Goal: Contribute content: Contribute content

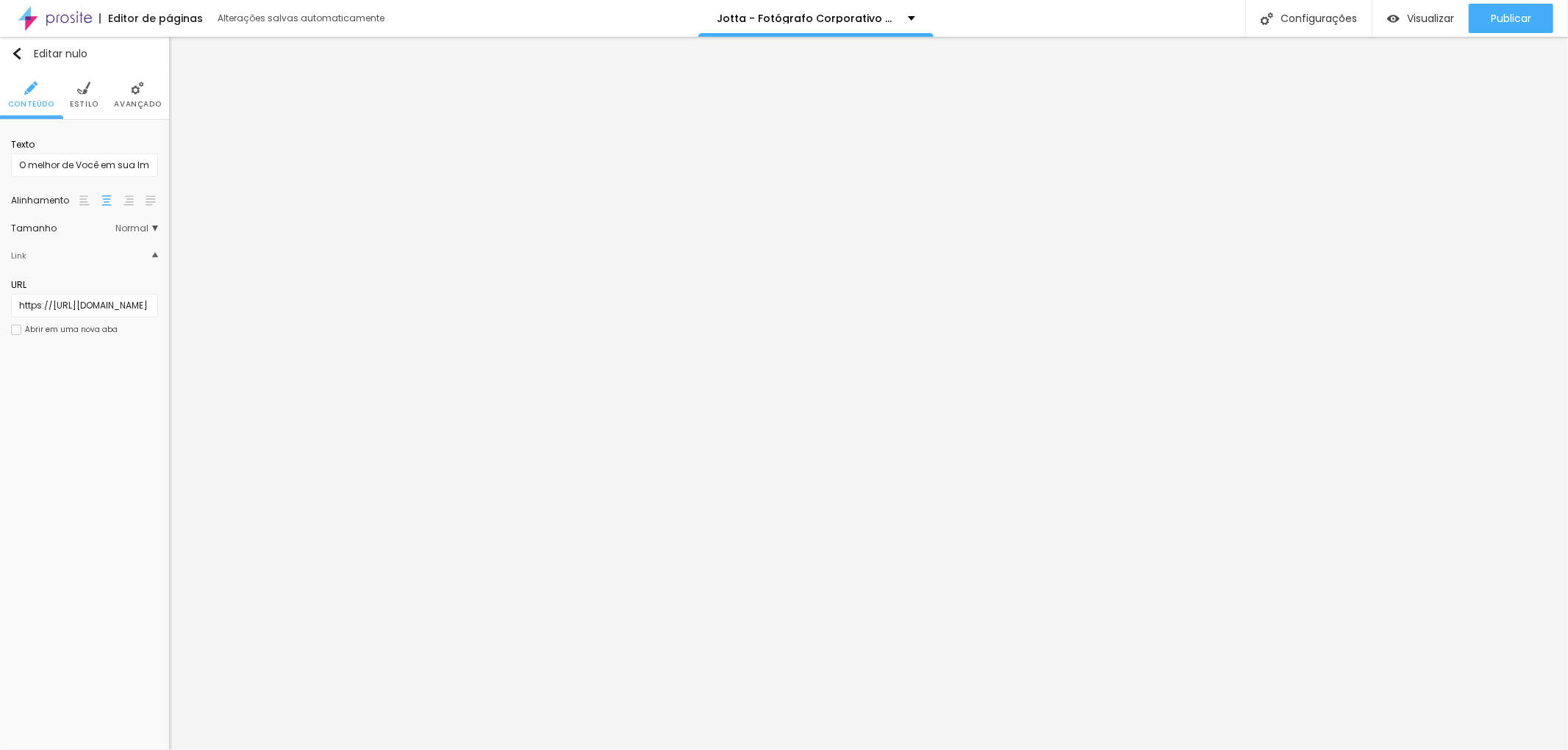
click at [136, 91] on img at bounding box center [137, 88] width 13 height 13
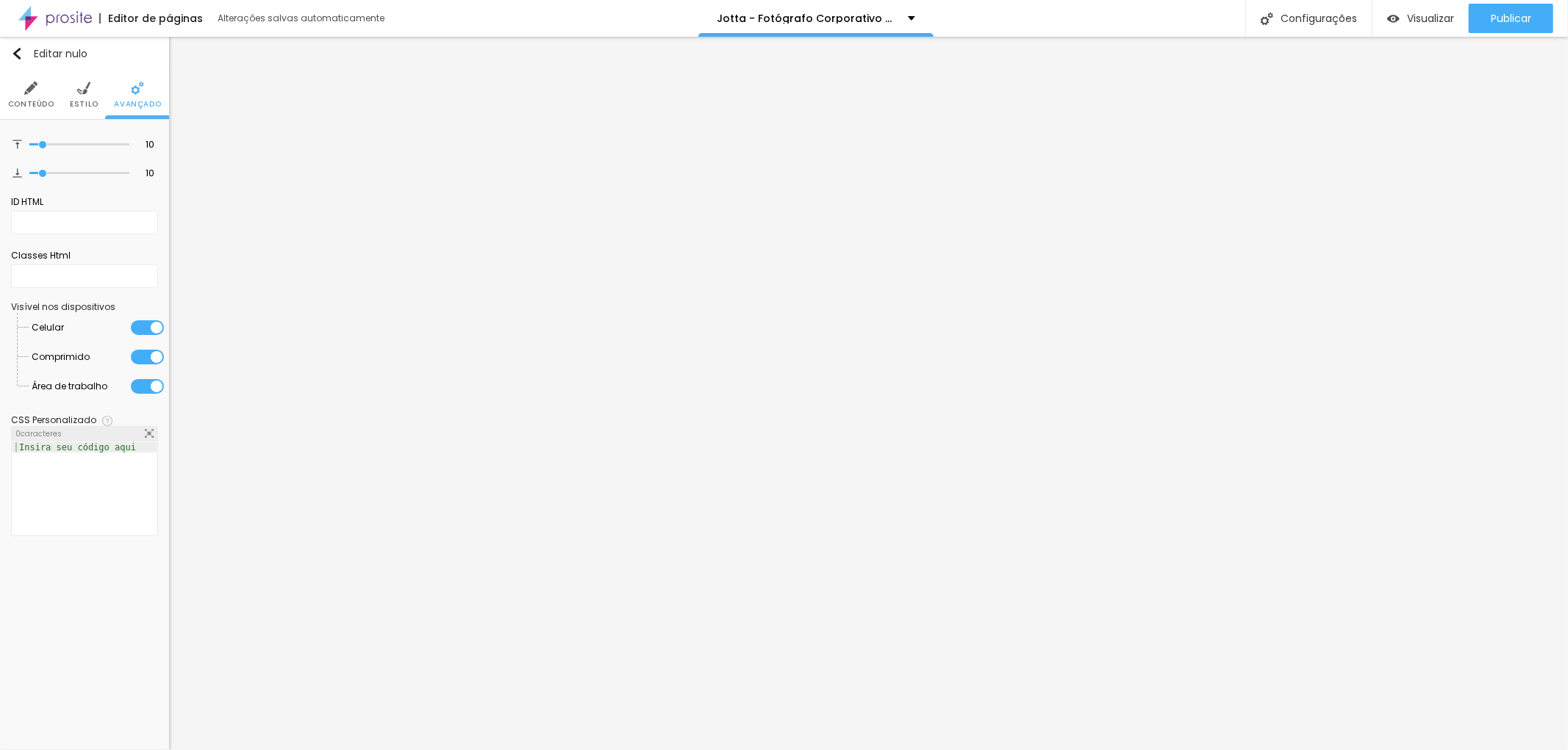
click at [79, 93] on img at bounding box center [83, 88] width 13 height 13
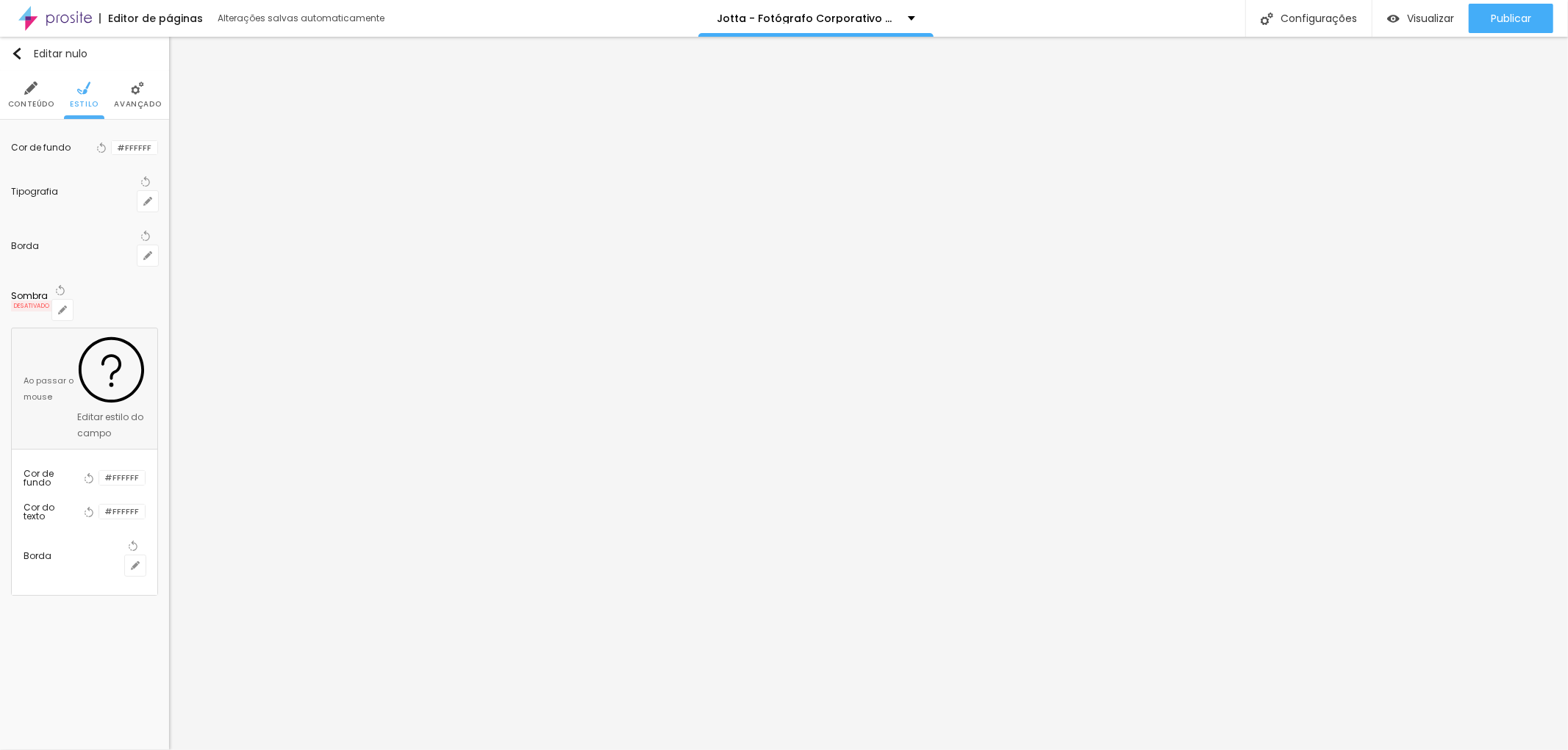
click at [24, 91] on img at bounding box center [31, 88] width 13 height 13
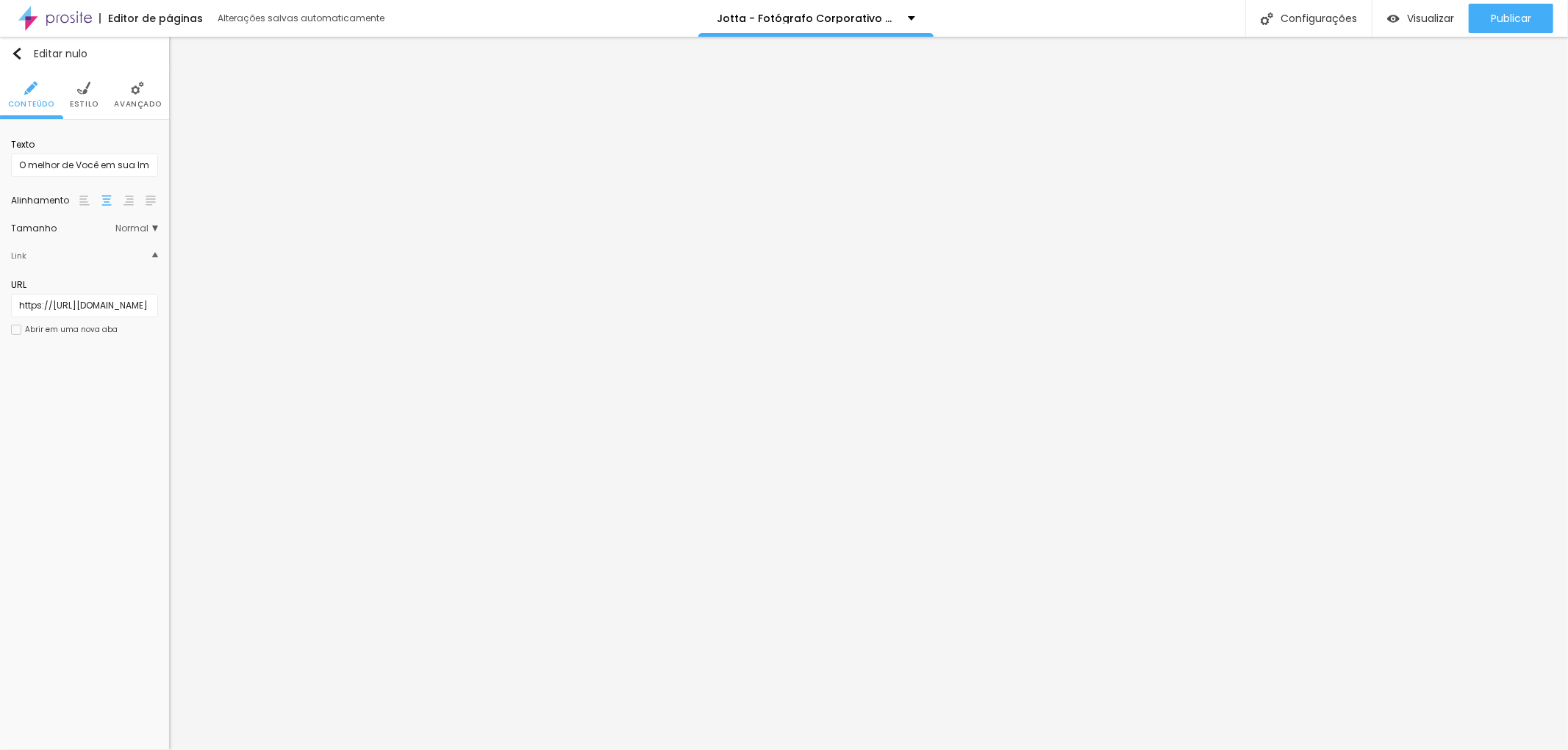
click at [46, 255] on div "Link" at bounding box center [84, 255] width 147 height 30
click at [46, 421] on div "Editar nulo Conteúdo Estilo Avançado Texto O melhor de Você em sua Imagem para …" at bounding box center [85, 393] width 169 height 713
click at [82, 481] on div "Editar nulo Conteúdo Estilo Avançado Texto O melhor de Você em sua Imagem para …" at bounding box center [85, 393] width 169 height 713
click at [131, 247] on div "Link" at bounding box center [84, 255] width 147 height 30
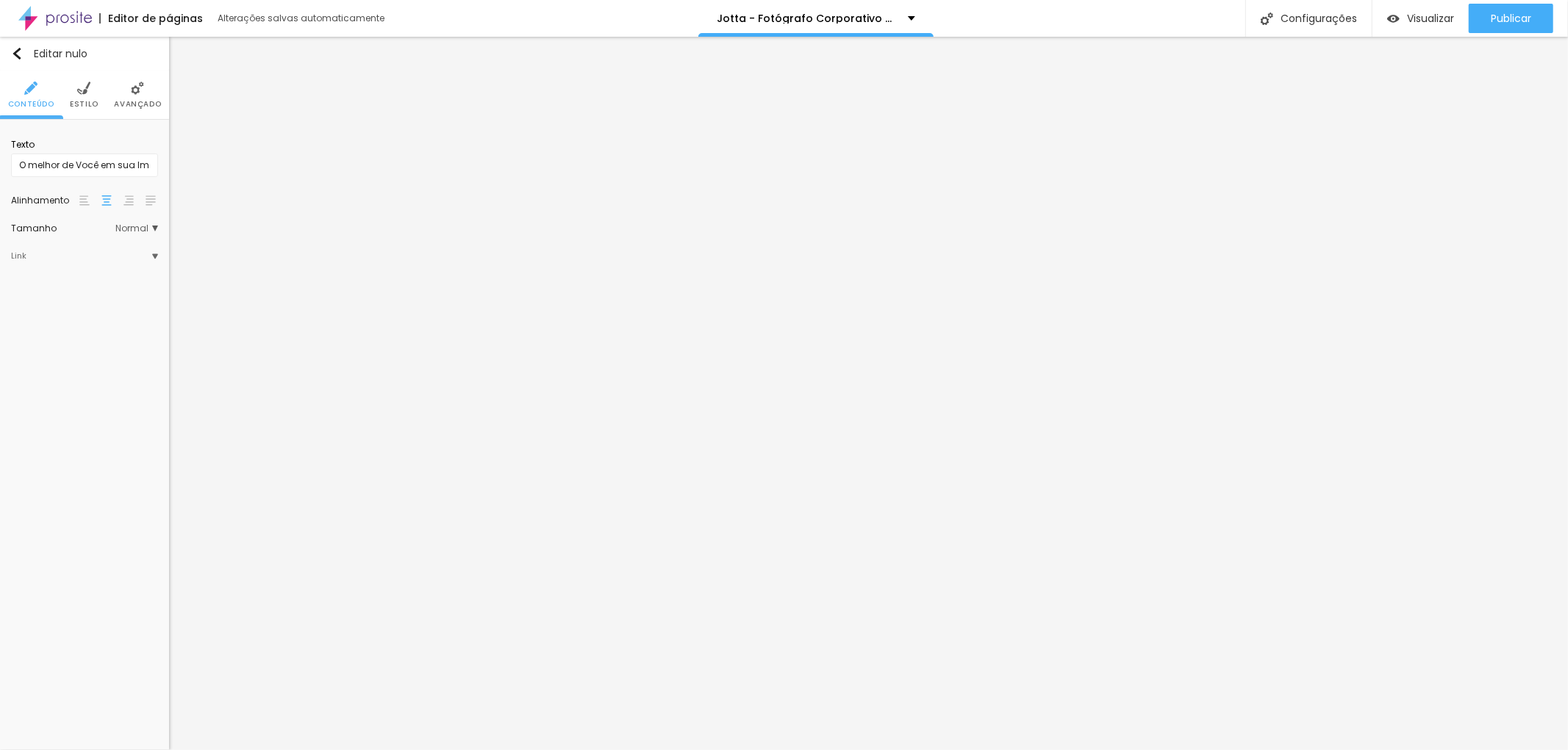
click at [41, 255] on div "Link" at bounding box center [84, 255] width 147 height 30
click at [101, 437] on div "Editar nulo Conteúdo Estilo Avançado Texto O melhor de Você em sua Imagem para …" at bounding box center [85, 393] width 169 height 713
type input "h"
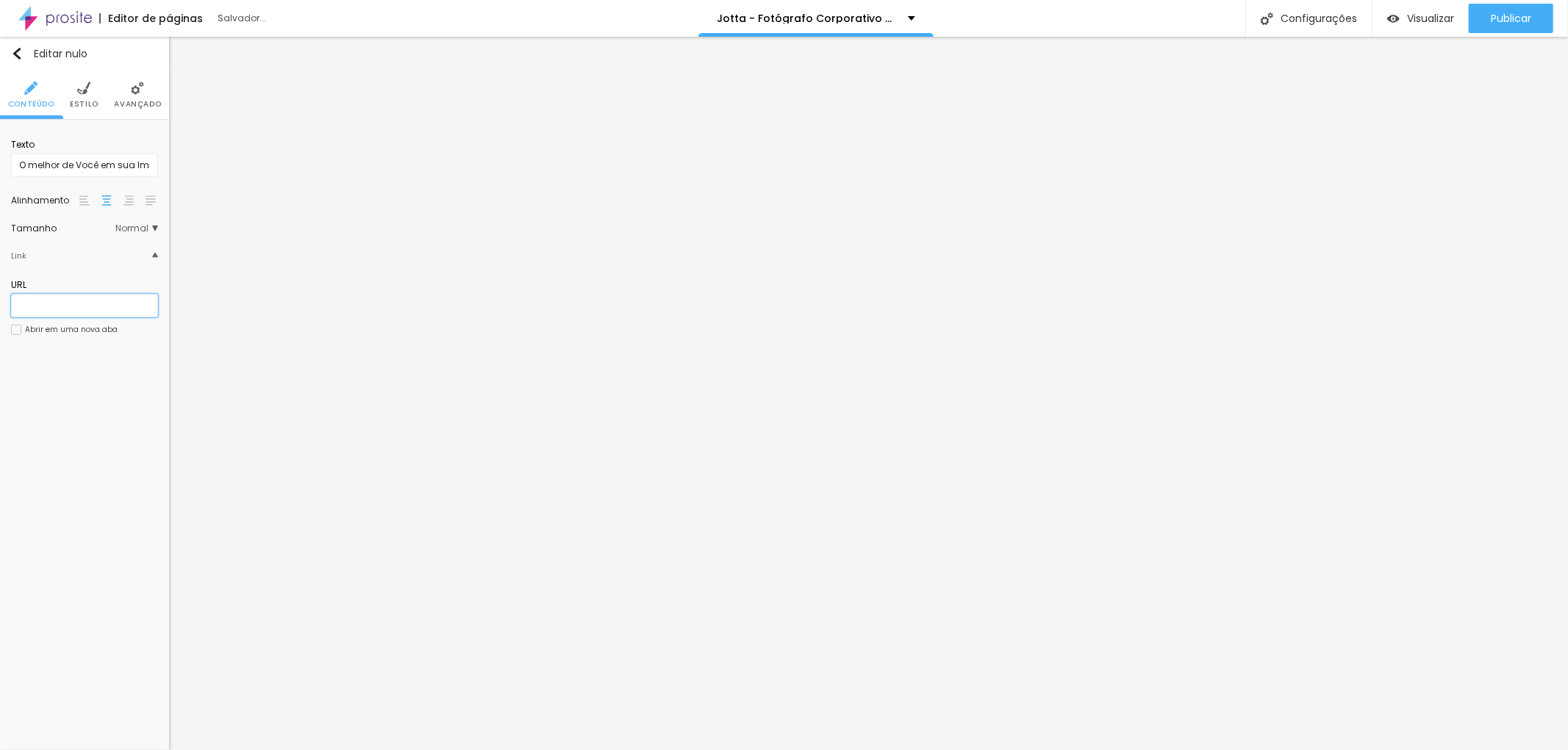
paste input "[URL][DOMAIN_NAME]"
type input "[URL][DOMAIN_NAME]"
click at [90, 276] on div "URL [URL][DOMAIN_NAME]" at bounding box center [84, 298] width 147 height 53
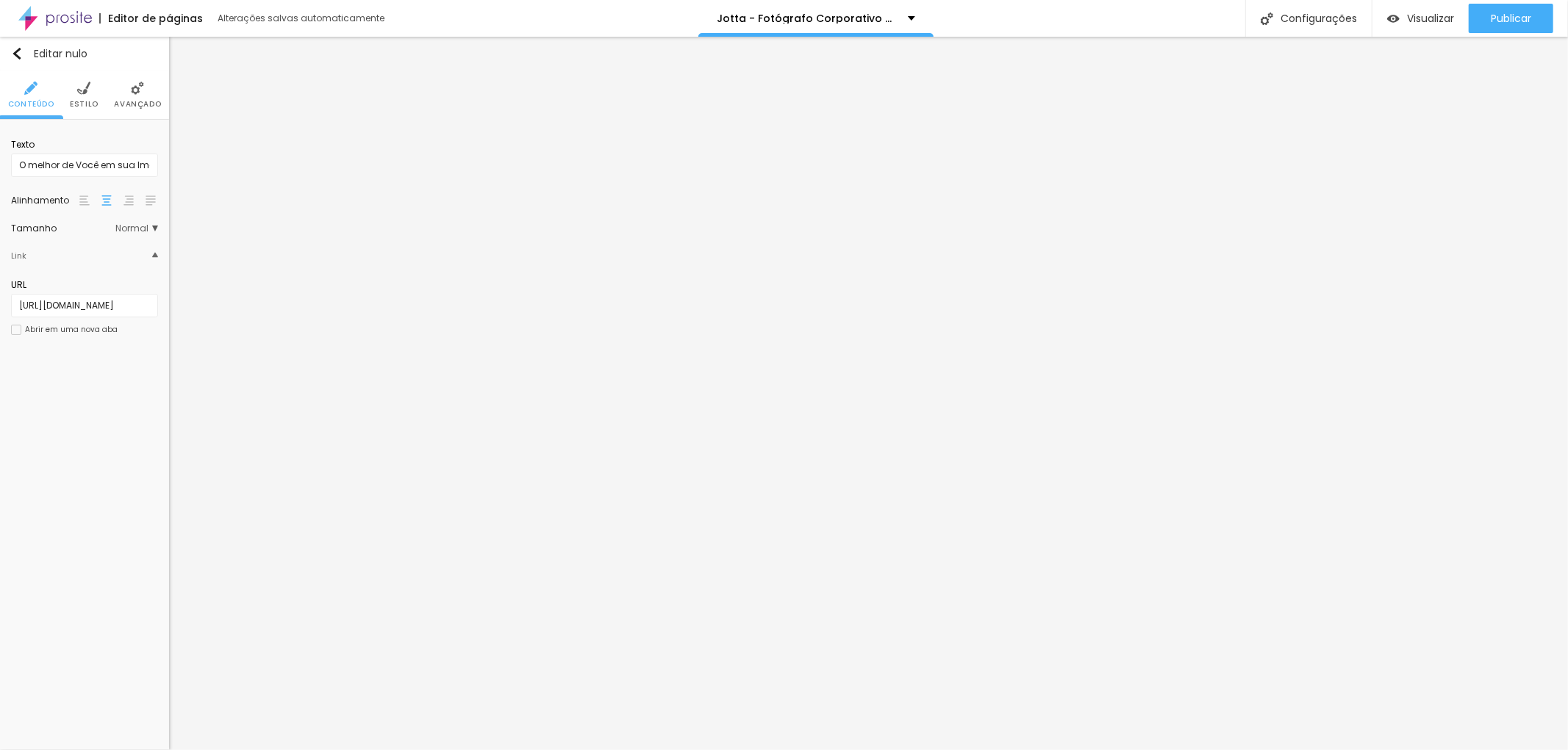
click at [153, 258] on div at bounding box center [156, 255] width 6 height 16
click at [153, 258] on img at bounding box center [156, 257] width 6 height 6
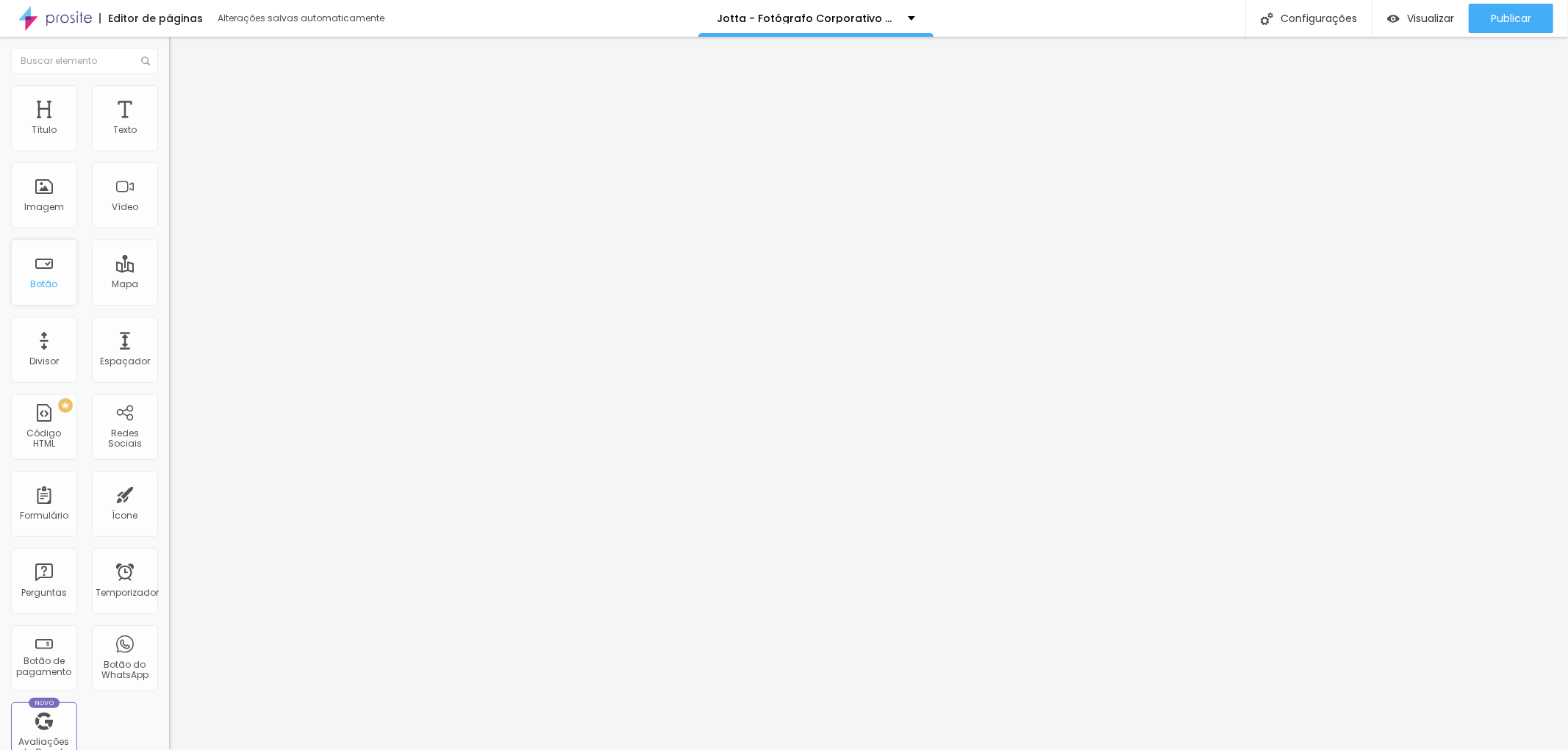
click at [38, 280] on font "Botão" at bounding box center [44, 284] width 27 height 12
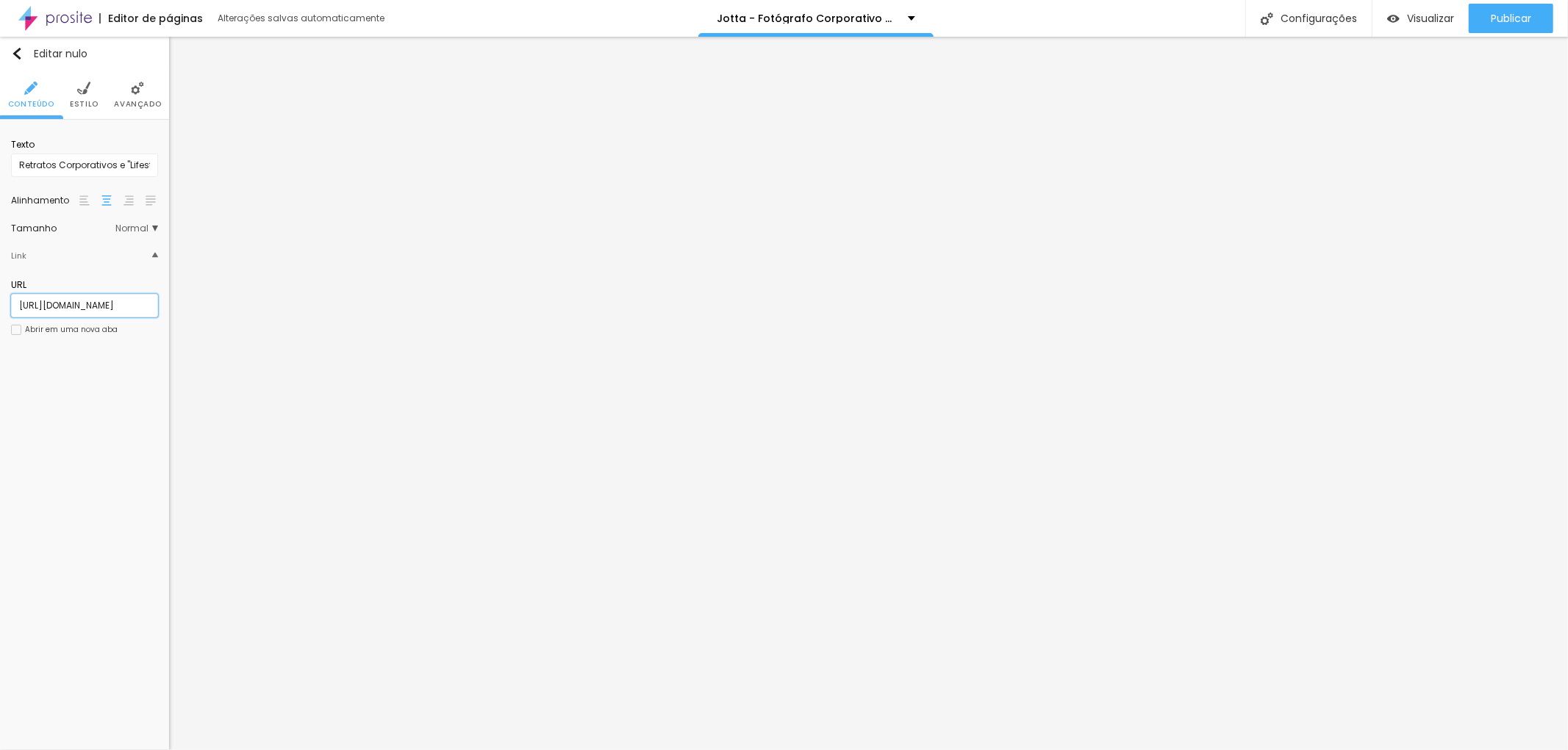
scroll to position [0, 338]
drag, startPoint x: 25, startPoint y: 303, endPoint x: 154, endPoint y: 303, distance: 129.0
click at [154, 303] on input "[URL][DOMAIN_NAME]" at bounding box center [84, 306] width 147 height 24
type input "h"
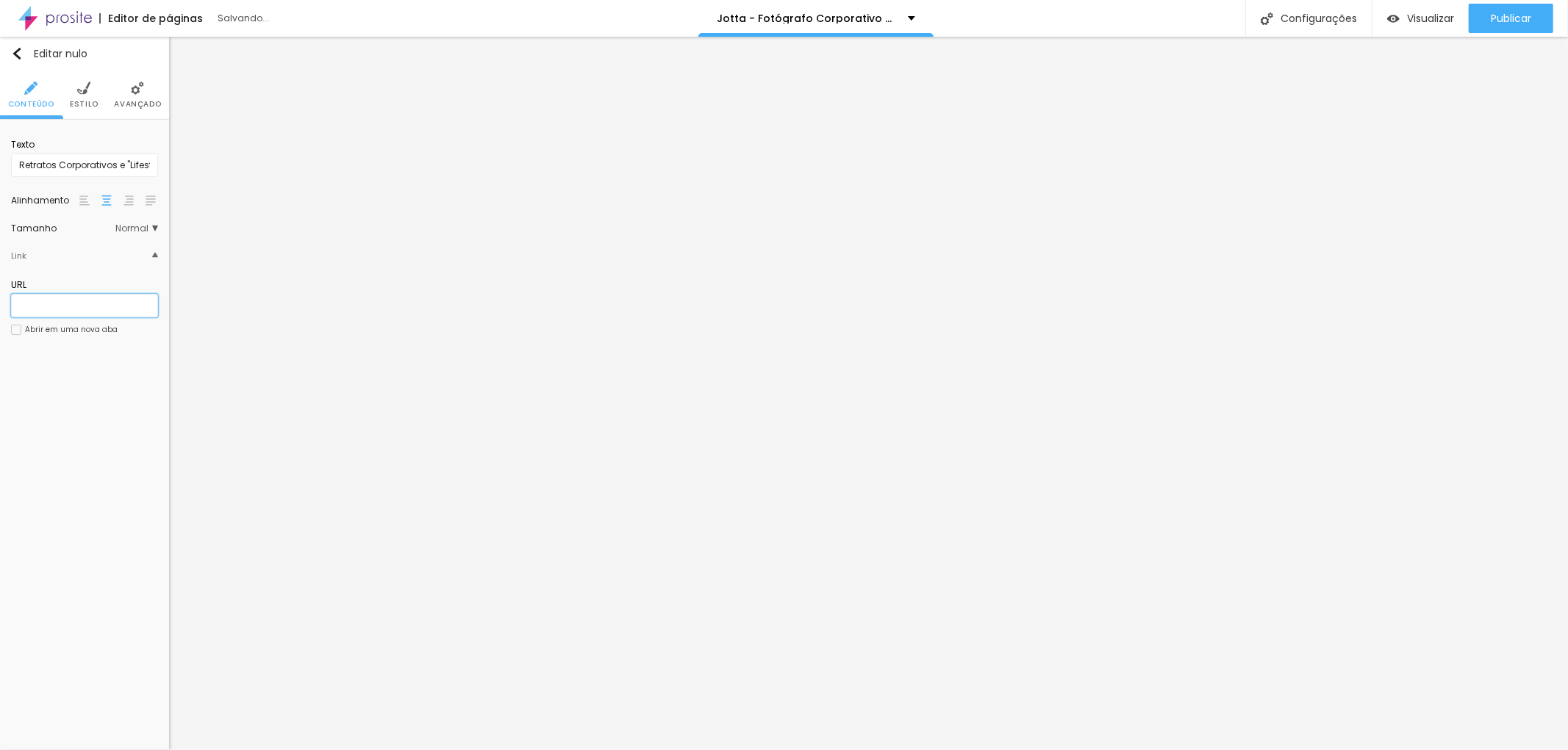
paste input "[URL][DOMAIN_NAME]"
type input "[URL][DOMAIN_NAME]"
drag, startPoint x: 79, startPoint y: 309, endPoint x: 120, endPoint y: 301, distance: 41.8
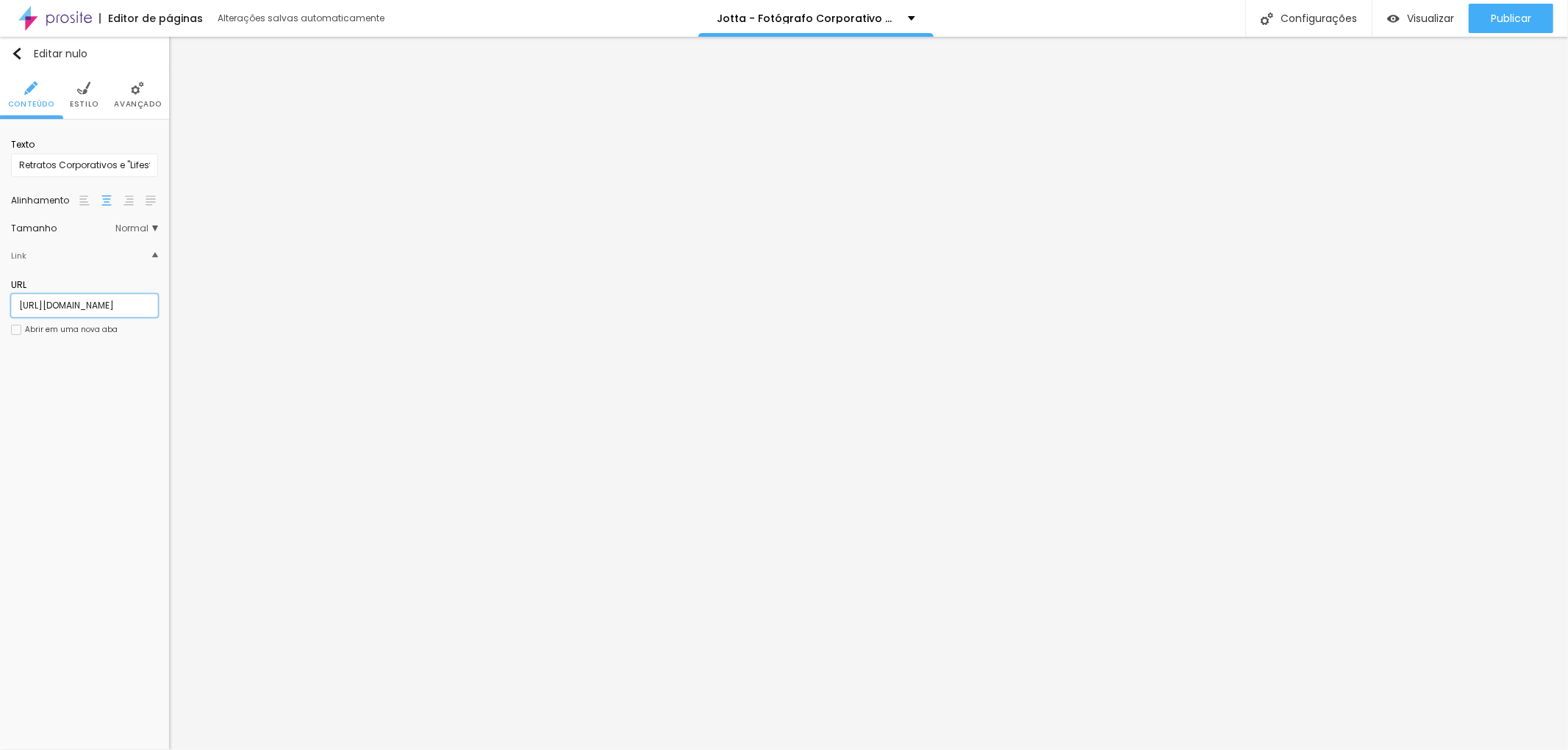
click at [120, 301] on input "[URL][DOMAIN_NAME]" at bounding box center [84, 306] width 147 height 24
click at [116, 398] on div "Editar nulo Conteúdo Estilo Avançado Texto Retratos Corporativos e "Lifestyle-P…" at bounding box center [85, 393] width 169 height 713
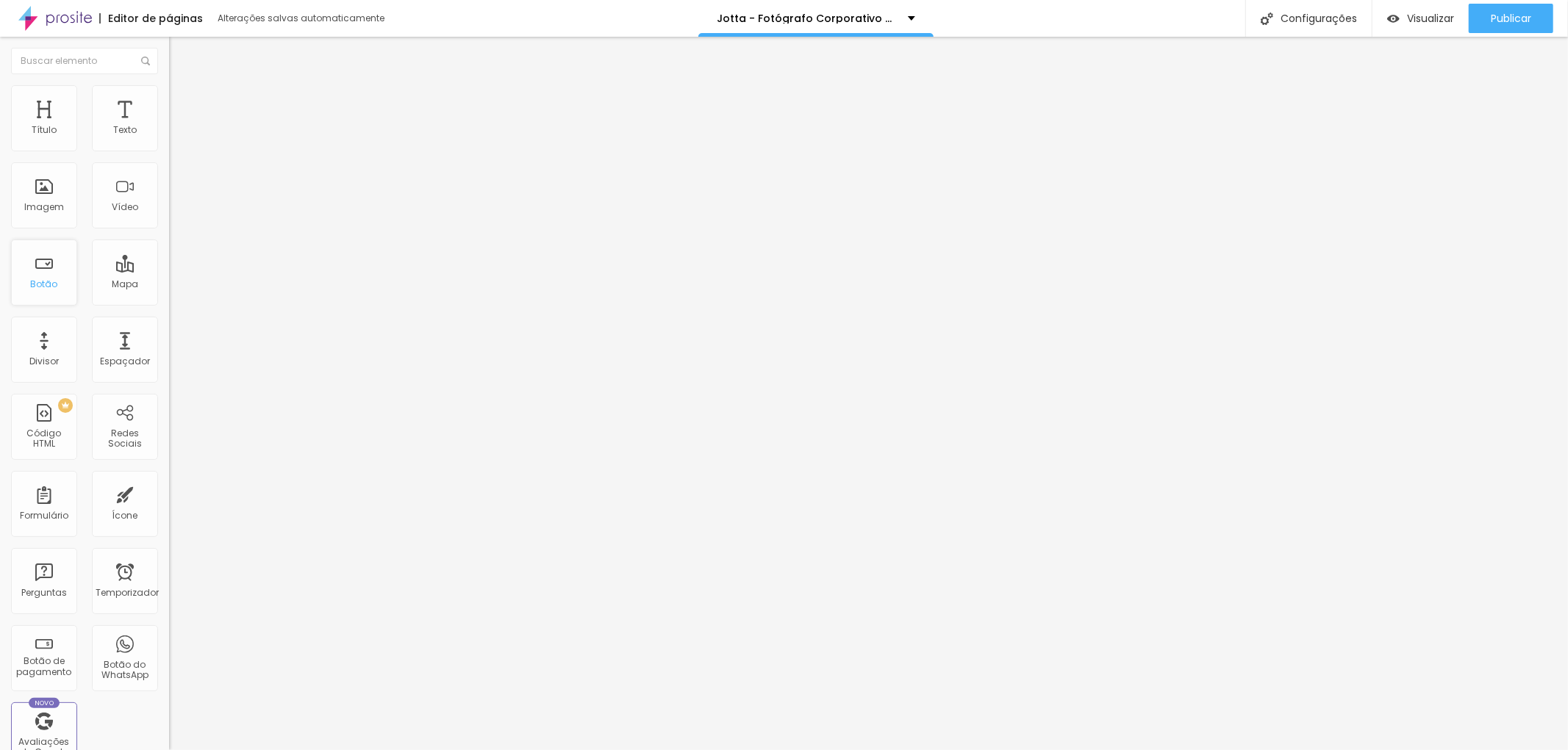
click at [48, 277] on font "Botão" at bounding box center [44, 284] width 27 height 12
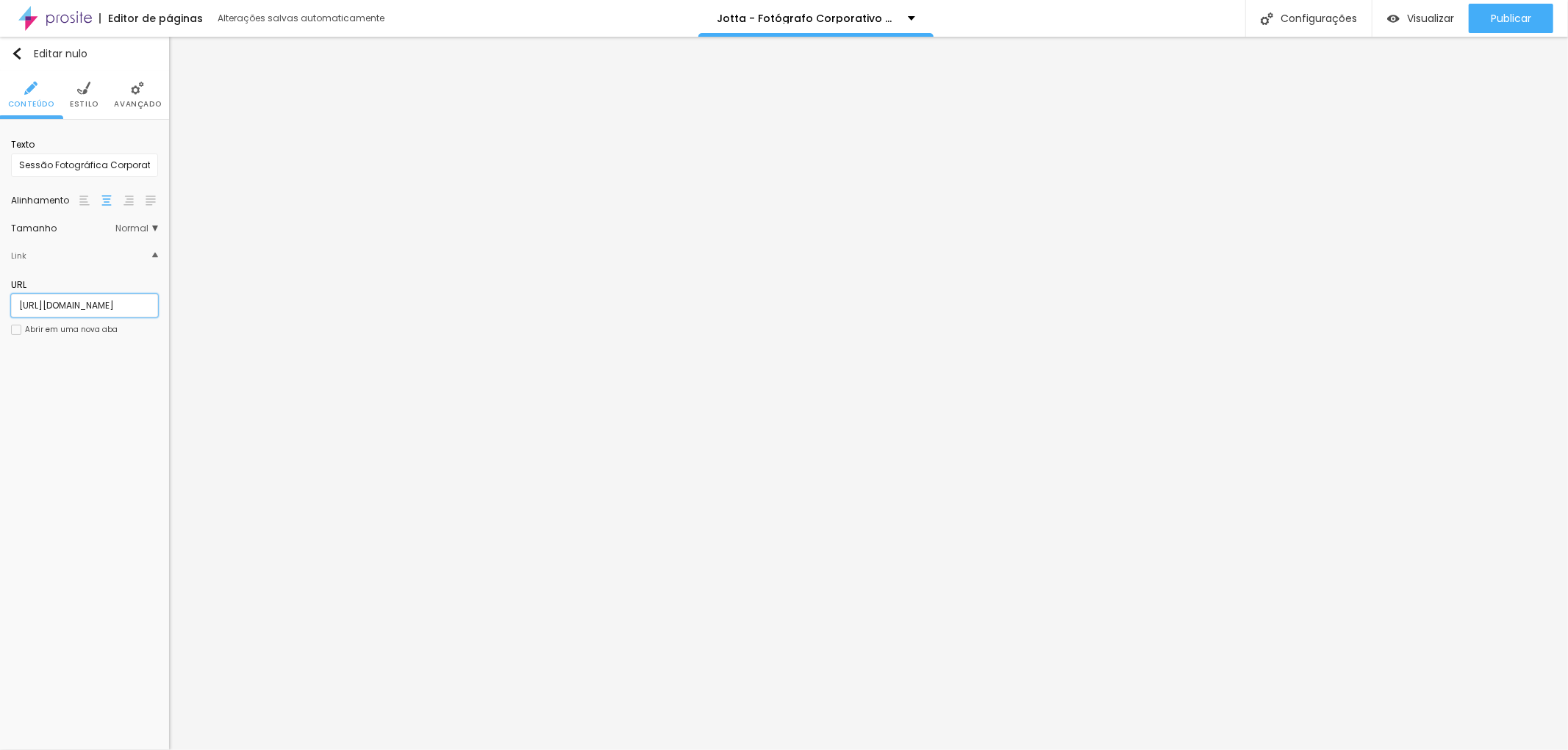
scroll to position [0, 257]
drag, startPoint x: 76, startPoint y: 303, endPoint x: 150, endPoint y: 304, distance: 74.0
click at [150, 304] on input "[URL][DOMAIN_NAME]" at bounding box center [84, 306] width 147 height 24
paste input "[URL][DOMAIN_NAME]"
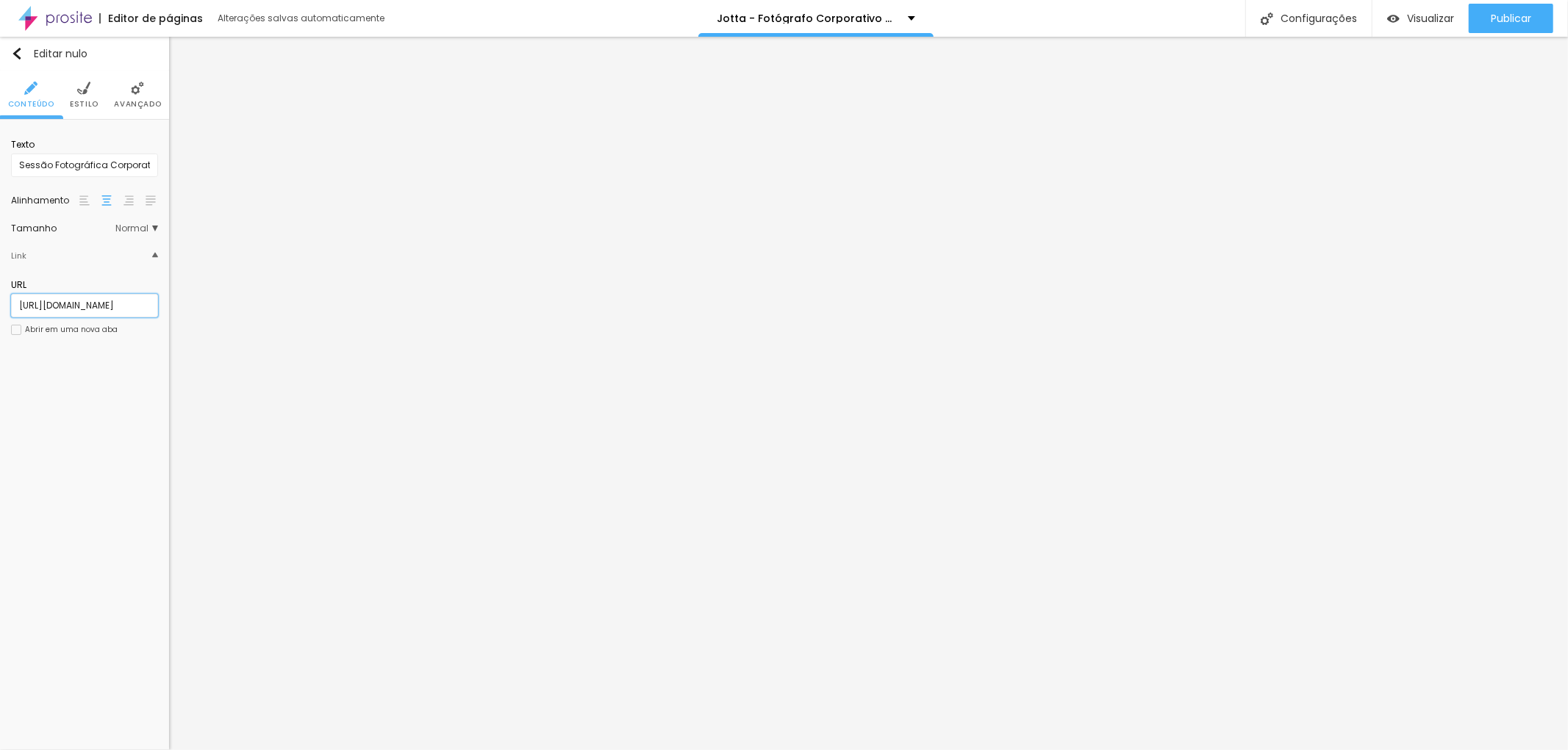
scroll to position [0, 297]
type input "[URL][DOMAIN_NAME]"
drag, startPoint x: 14, startPoint y: 301, endPoint x: 165, endPoint y: 301, distance: 151.0
click at [165, 301] on div "Texto Como conseguir fotos para perfil profissional criativas e naturais (suas …" at bounding box center [85, 242] width 169 height 244
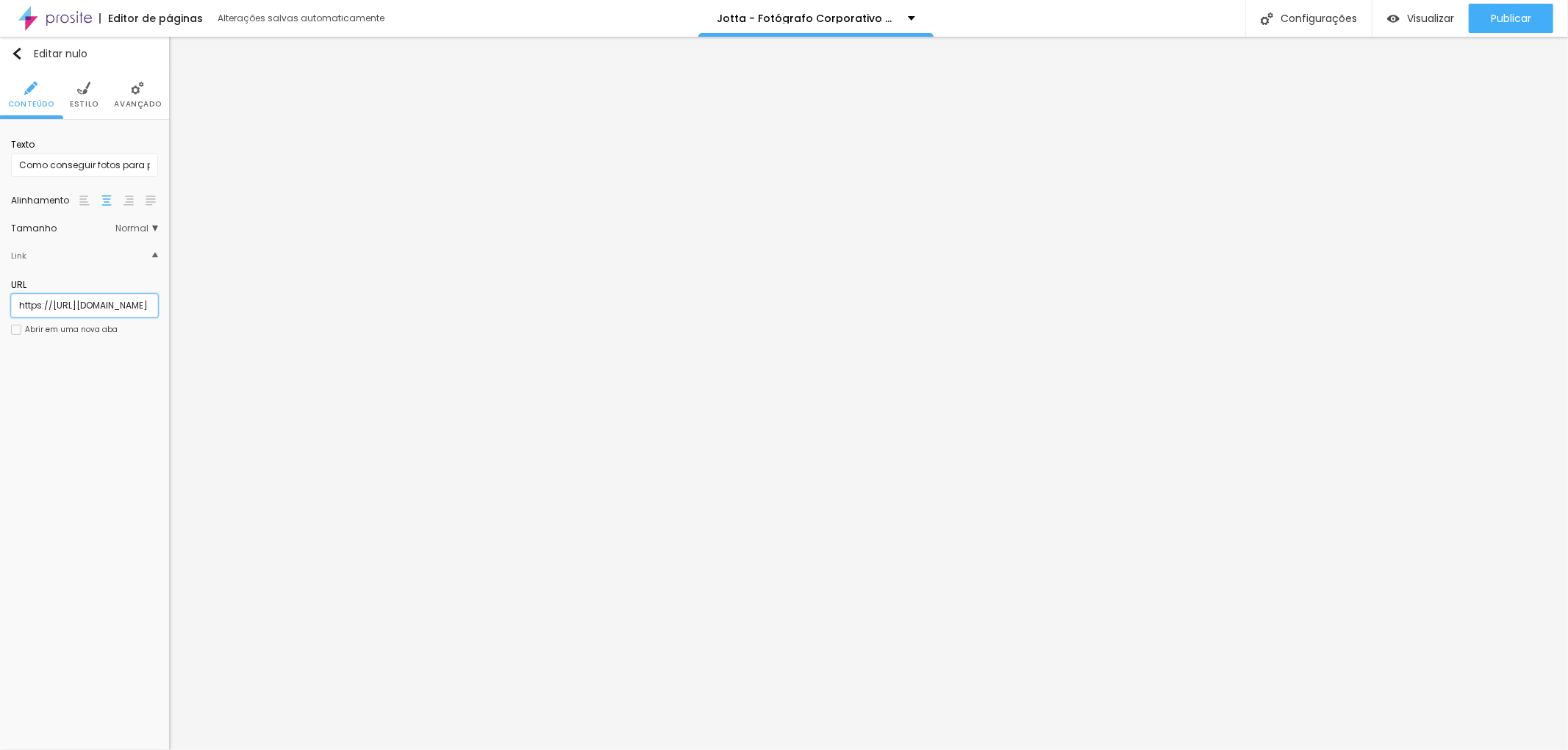
scroll to position [0, 0]
paste input "[URL][DOMAIN_NAME]"
type input "[URL][DOMAIN_NAME]"
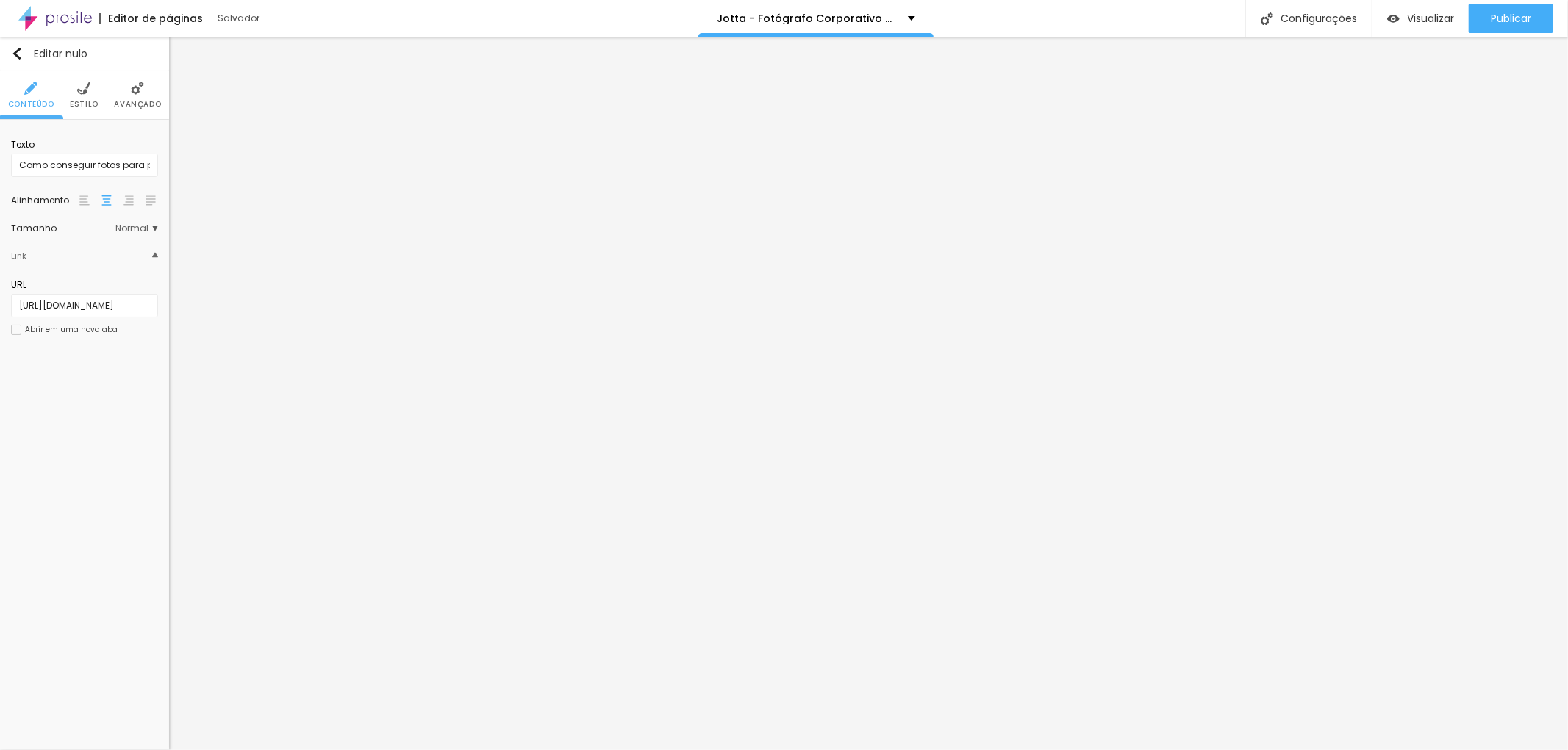
click at [55, 377] on div "Editar nulo Conteúdo Estilo Avançado Texto Como conseguir fotos para perfil pro…" at bounding box center [85, 393] width 169 height 713
drag, startPoint x: 106, startPoint y: 301, endPoint x: 165, endPoint y: 302, distance: 59.0
click at [165, 302] on div "Texto O melhor de Você em sua Imagem para Perfil Profissional - Como se prepara…" at bounding box center [85, 242] width 169 height 244
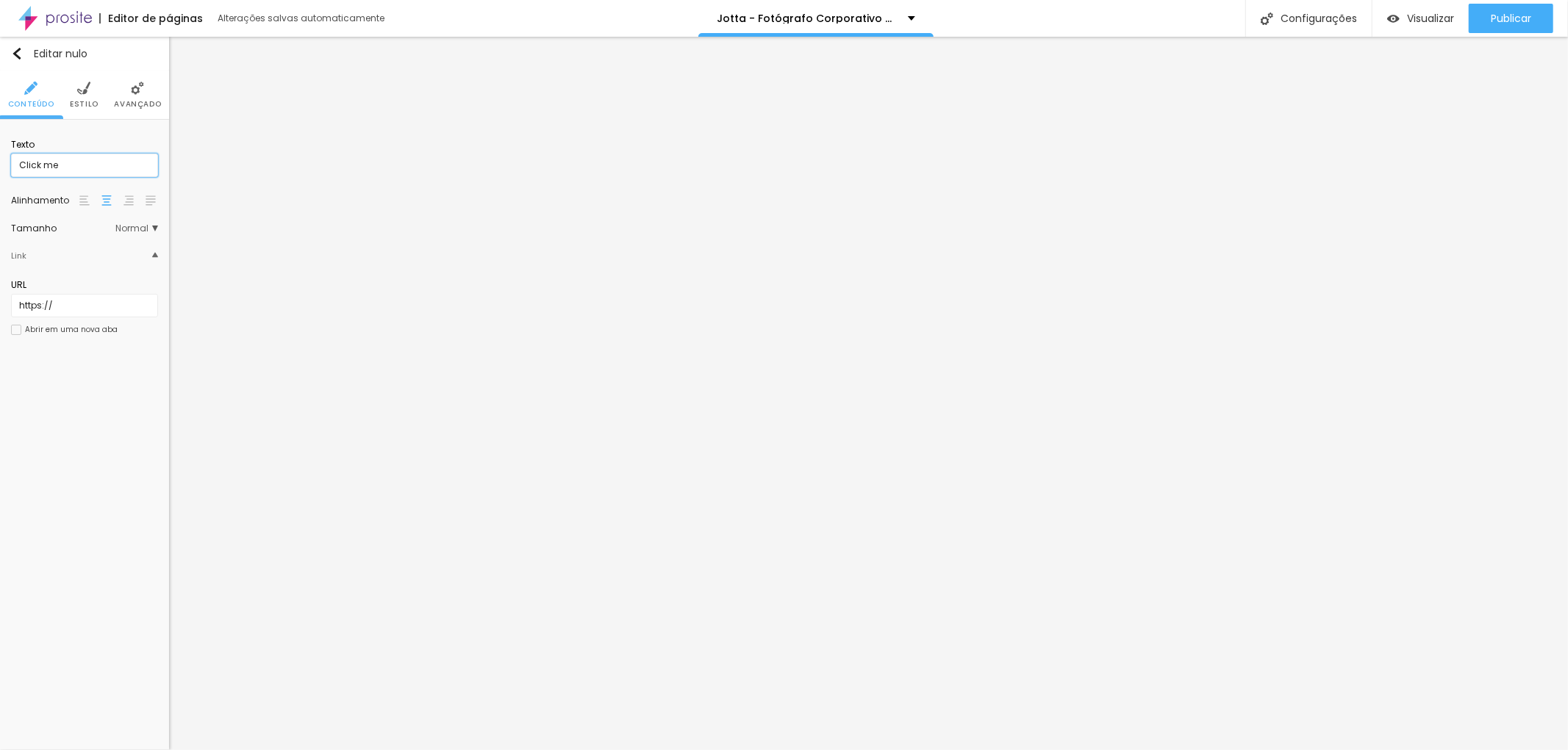
drag, startPoint x: 66, startPoint y: 166, endPoint x: 0, endPoint y: 165, distance: 66.0
click at [0, 165] on div "Texto Click me Alinhamento [GEOGRAPHIC_DATA] Link URL https:// Abrir em uma nov…" at bounding box center [85, 242] width 169 height 244
paste input "A importância da foto corporativa e por que você precisa de uma..."
type input "A importância da foto corporativa e por que você precisa de uma..."
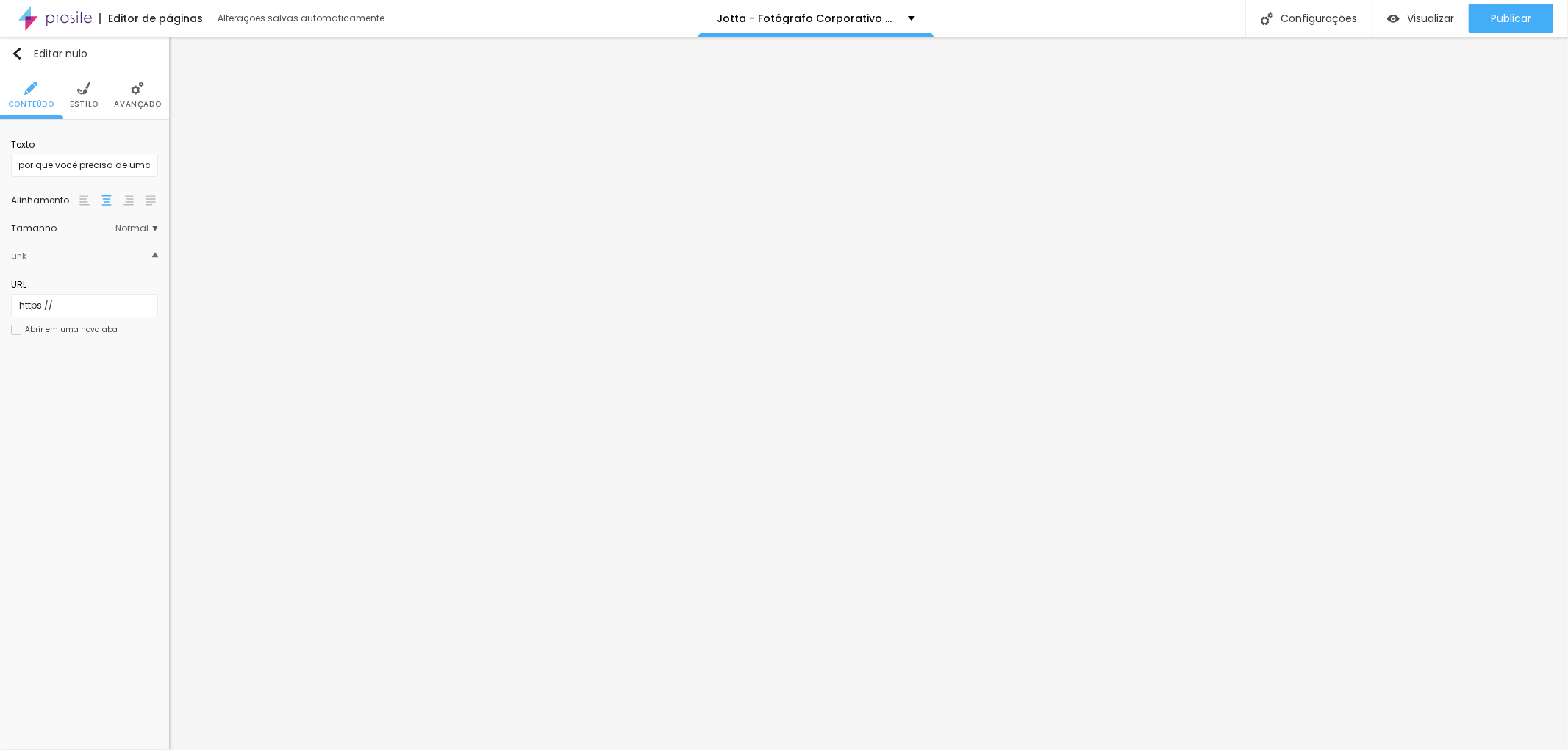
scroll to position [0, 0]
click at [88, 89] on img at bounding box center [83, 88] width 13 height 13
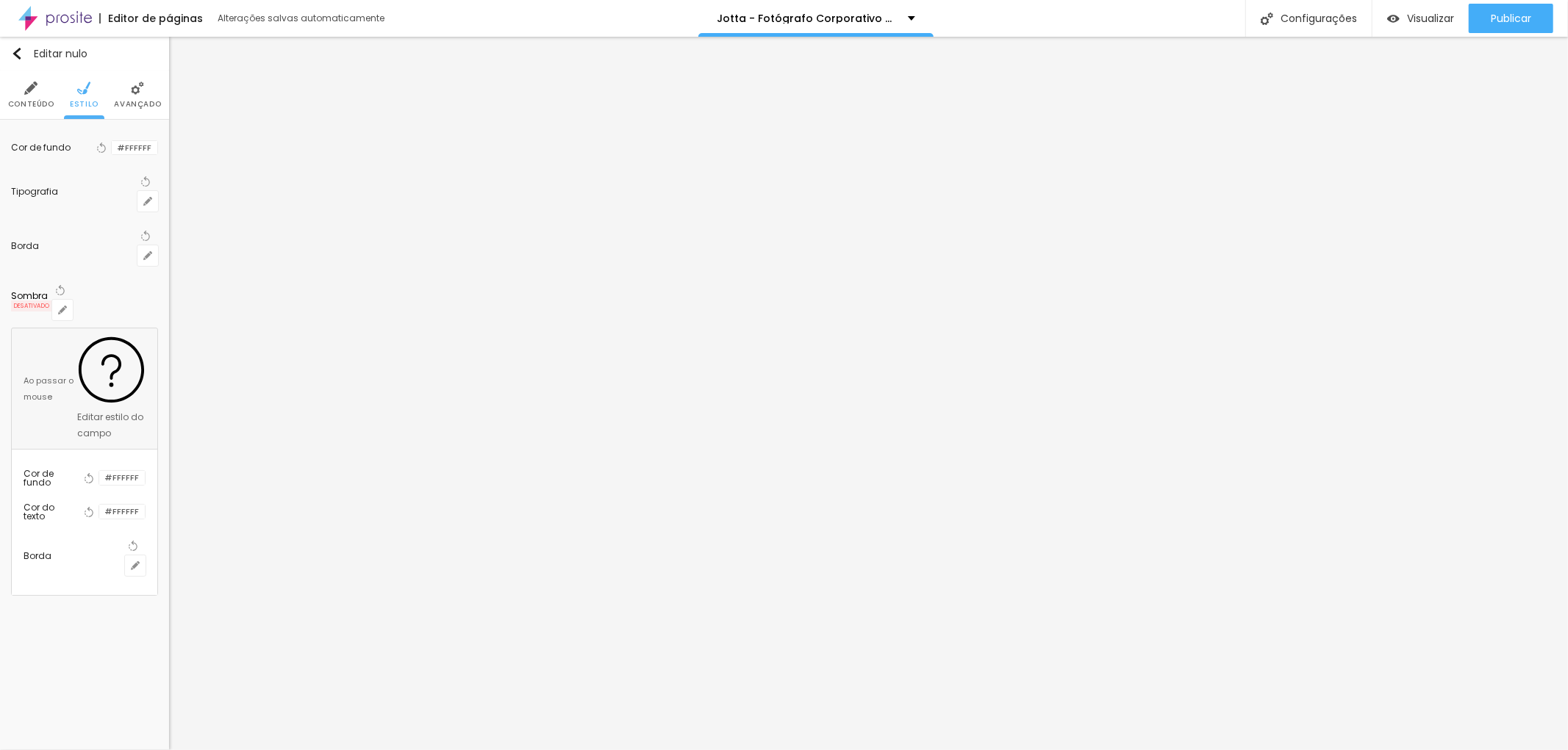
click at [137, 98] on font "Avançado" at bounding box center [137, 104] width 47 height 11
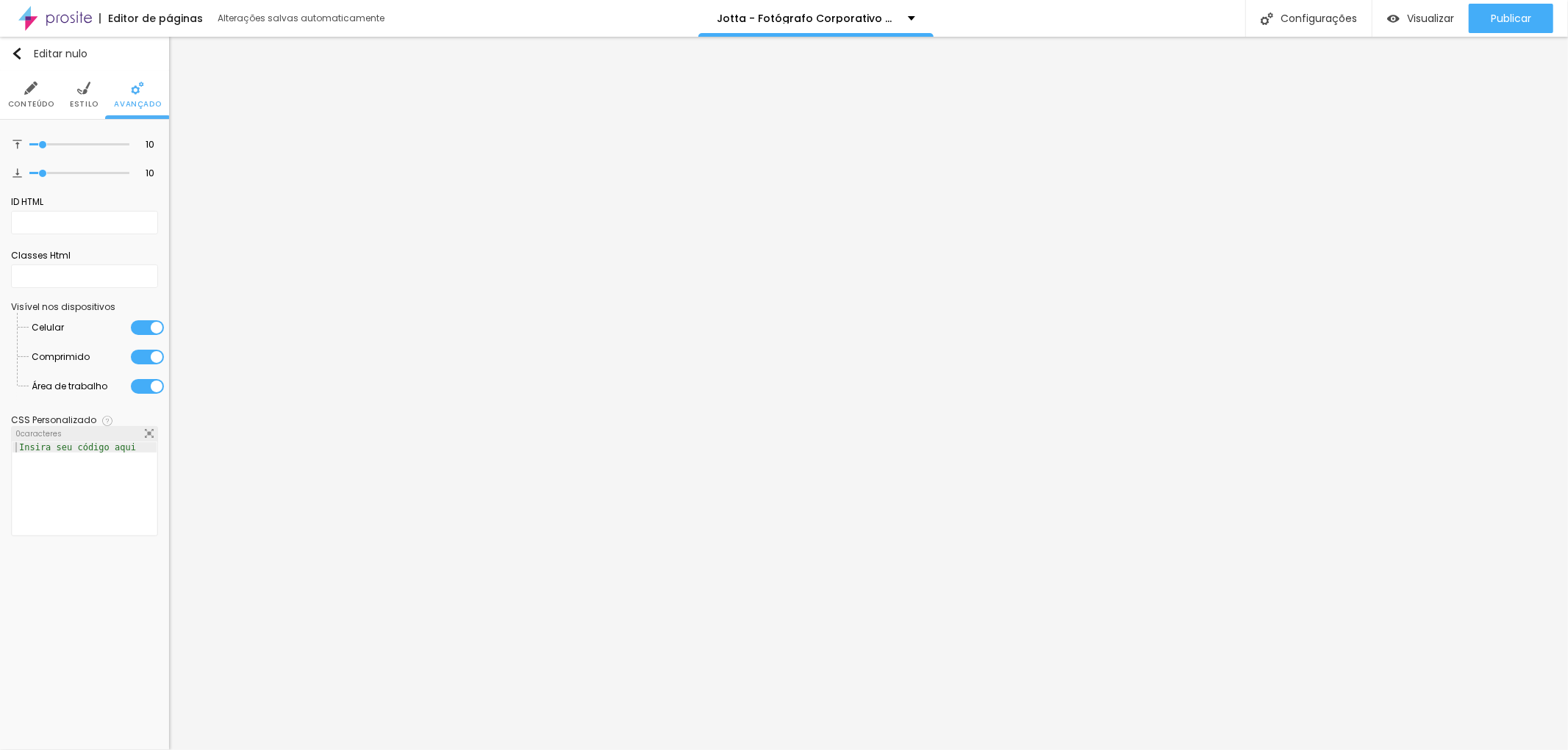
click at [87, 83] on img at bounding box center [83, 88] width 13 height 13
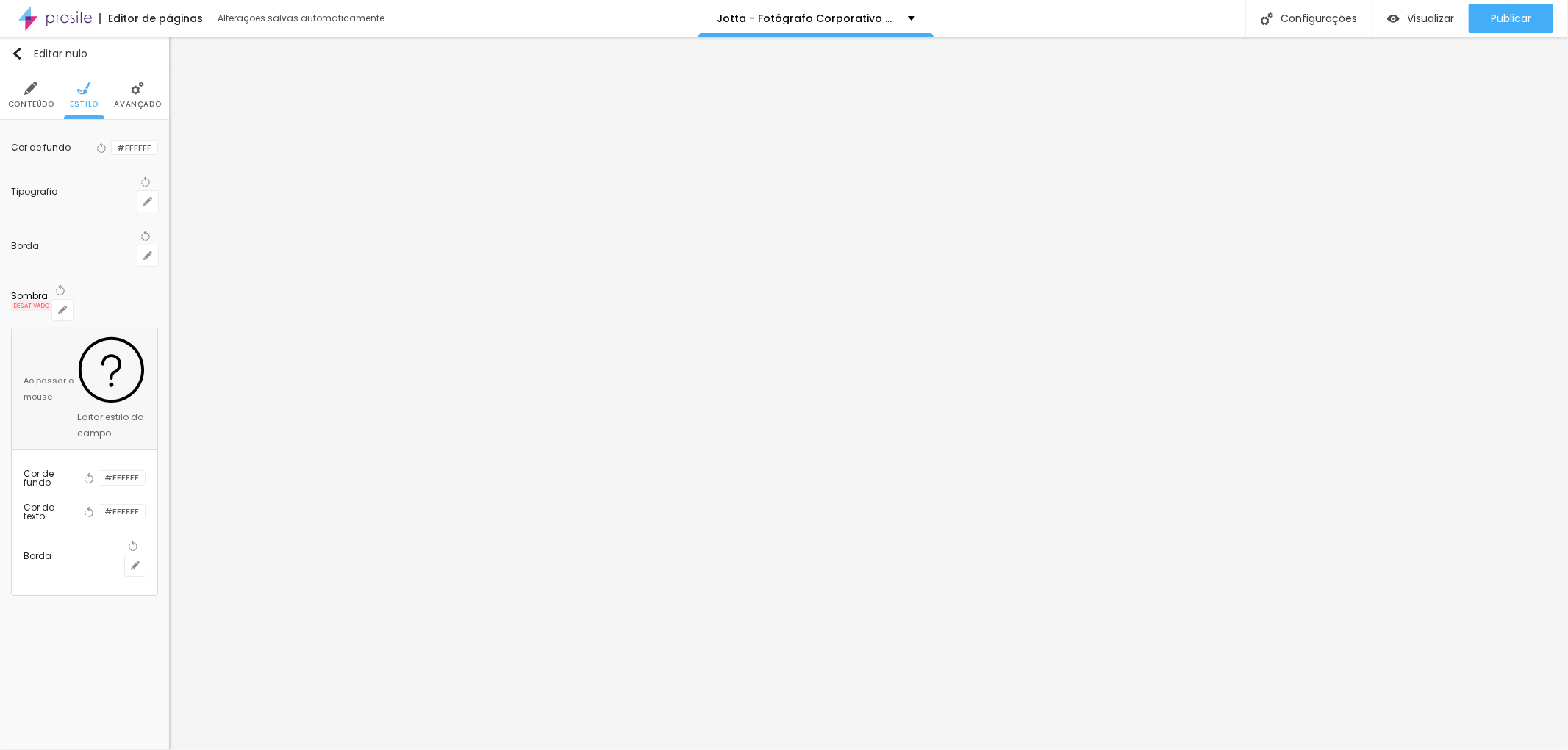
click at [33, 82] on img at bounding box center [31, 88] width 13 height 13
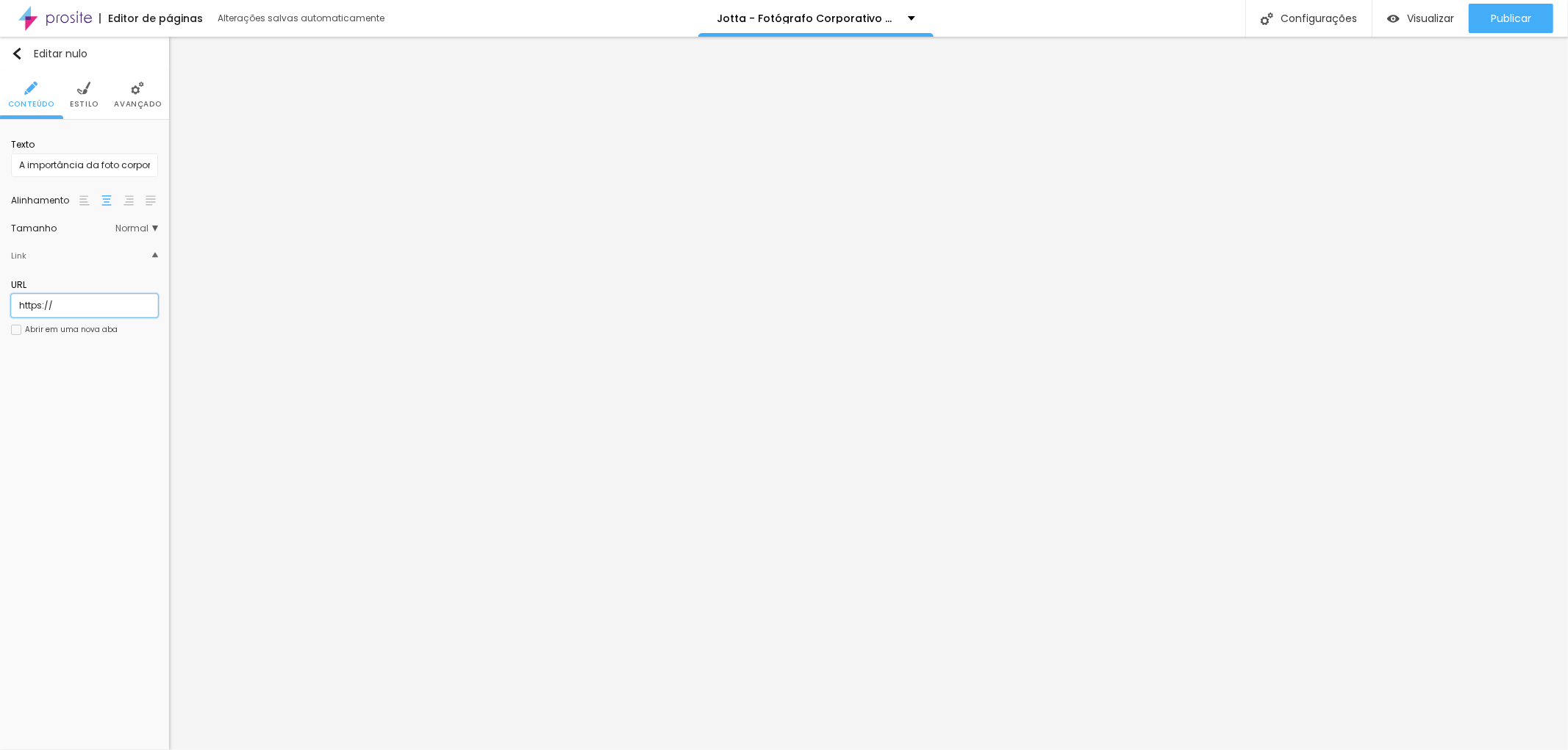
click at [50, 311] on input "https://" at bounding box center [84, 306] width 147 height 24
drag, startPoint x: 63, startPoint y: 306, endPoint x: 0, endPoint y: 309, distance: 63.1
click at [0, 309] on div "Texto A importância da foto corporativa e por que você precisa de uma... Alinha…" at bounding box center [85, 242] width 169 height 244
paste input "[URL][DOMAIN_NAME]"
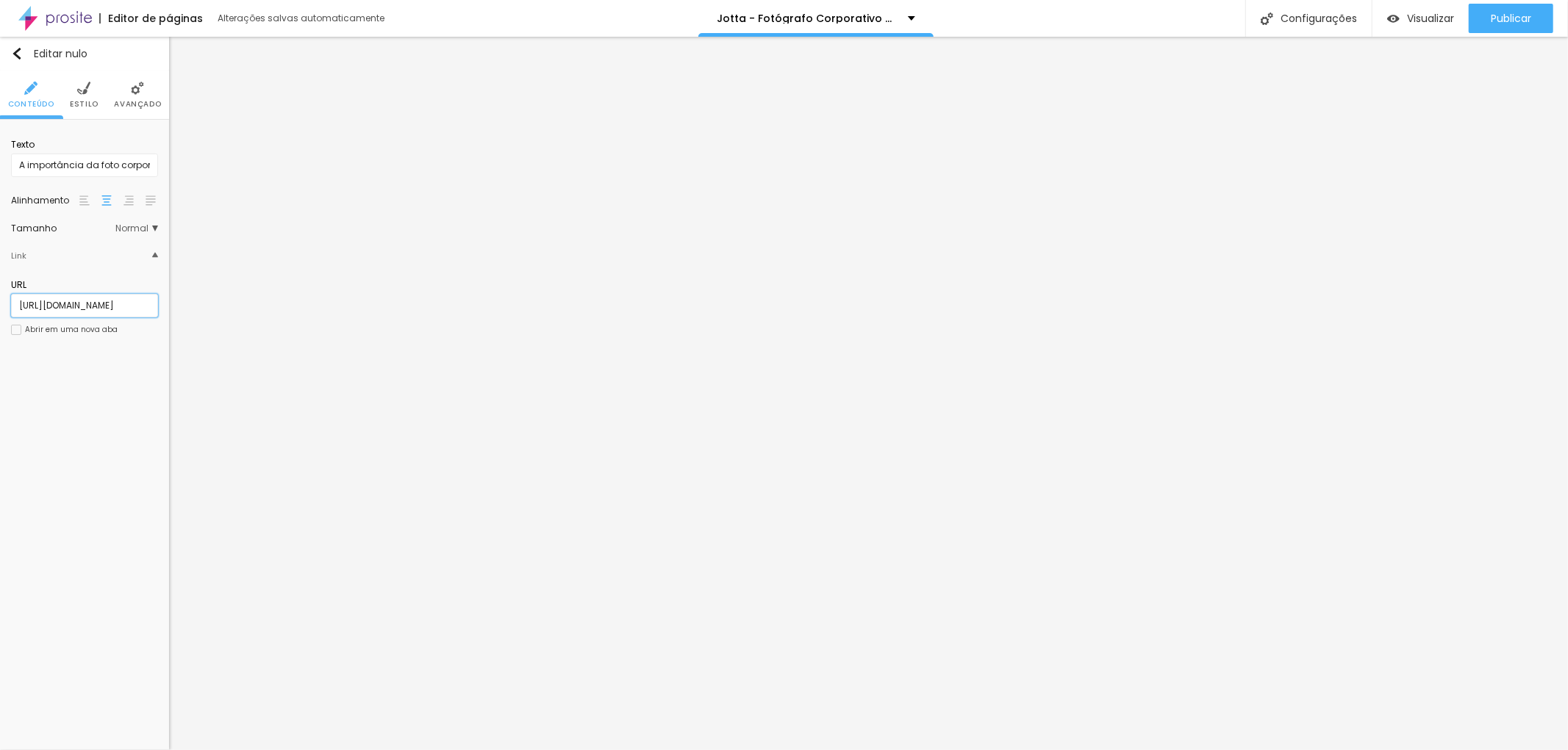
type input "[URL][DOMAIN_NAME]"
click at [34, 505] on div "Editar nulo Conteúdo Estilo Avançado Texto A importância da foto corporativa e …" at bounding box center [85, 393] width 169 height 713
click at [1519, 15] on font "Publicar" at bounding box center [1511, 18] width 40 height 14
click at [92, 98] on li "Estilo" at bounding box center [85, 95] width 29 height 49
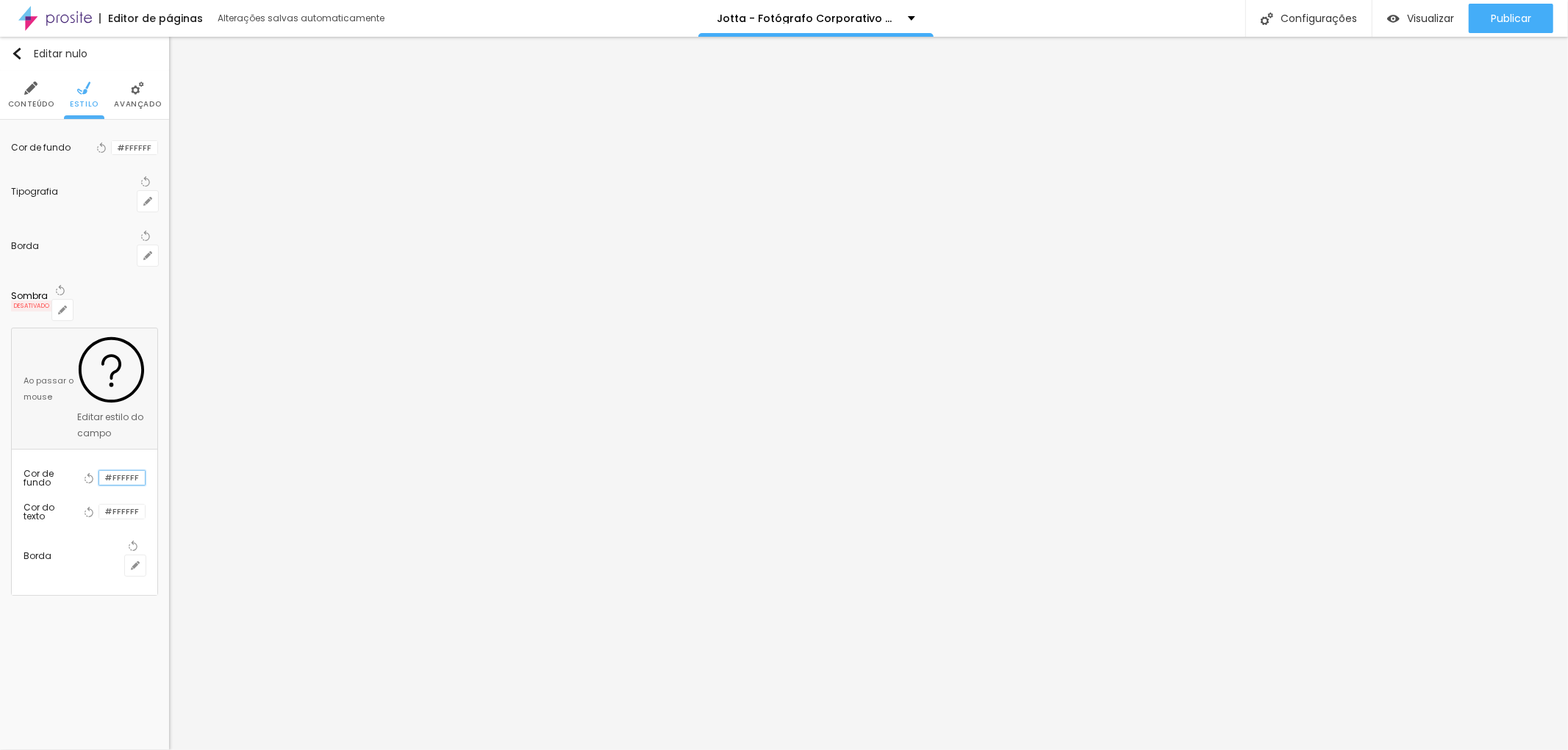
click at [122, 471] on input "#FFFFFF" at bounding box center [122, 478] width 46 height 14
click at [133, 98] on li "Avançado" at bounding box center [137, 95] width 47 height 49
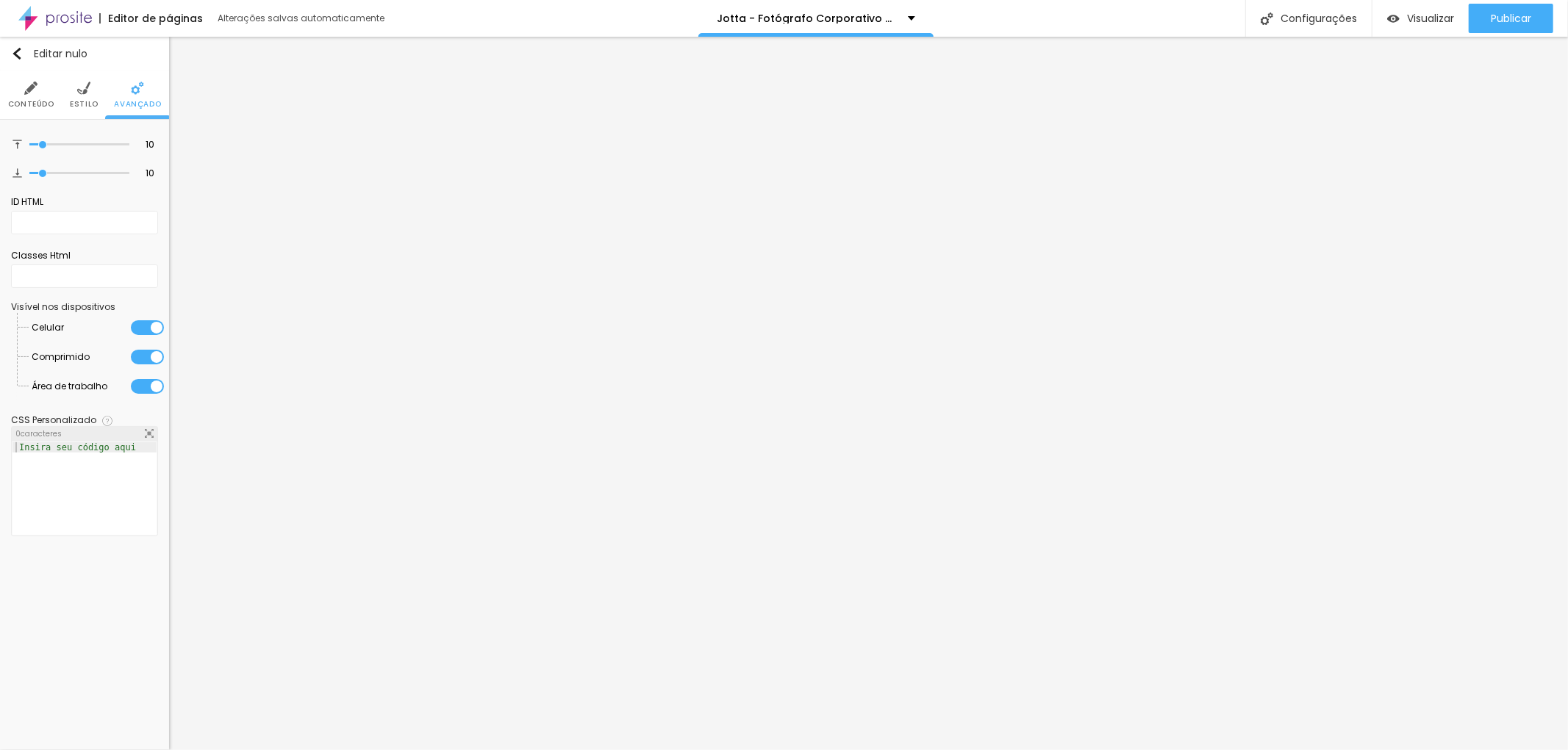
click at [82, 98] on font "Estilo" at bounding box center [85, 104] width 29 height 11
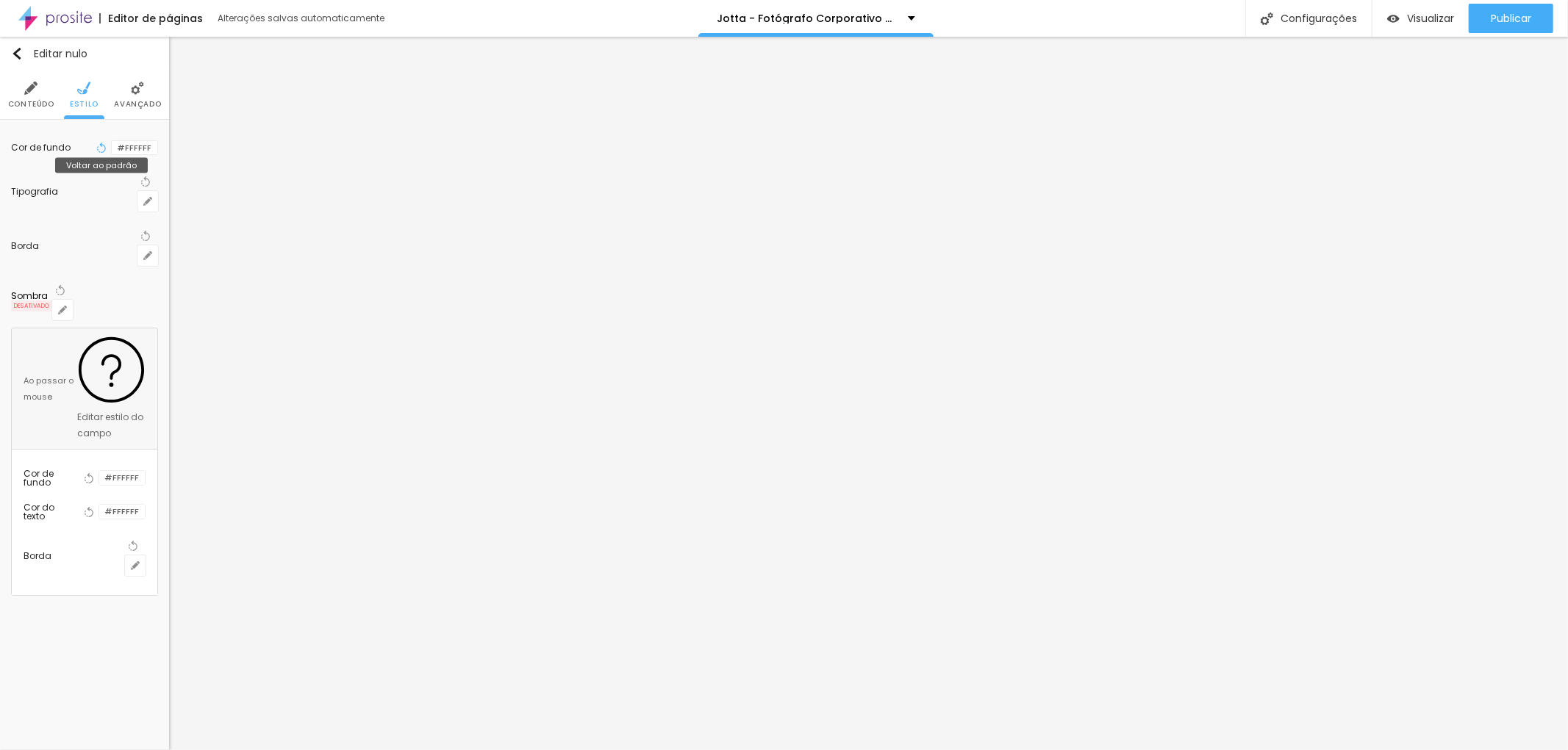
click at [96, 146] on icon "button" at bounding box center [101, 147] width 10 height 10
click at [145, 197] on icon "button" at bounding box center [148, 201] width 9 height 9
click at [57, 749] on div at bounding box center [784, 750] width 1568 height 0
click at [153, 252] on icon "button" at bounding box center [148, 256] width 9 height 9
click at [31, 749] on div at bounding box center [784, 750] width 1568 height 0
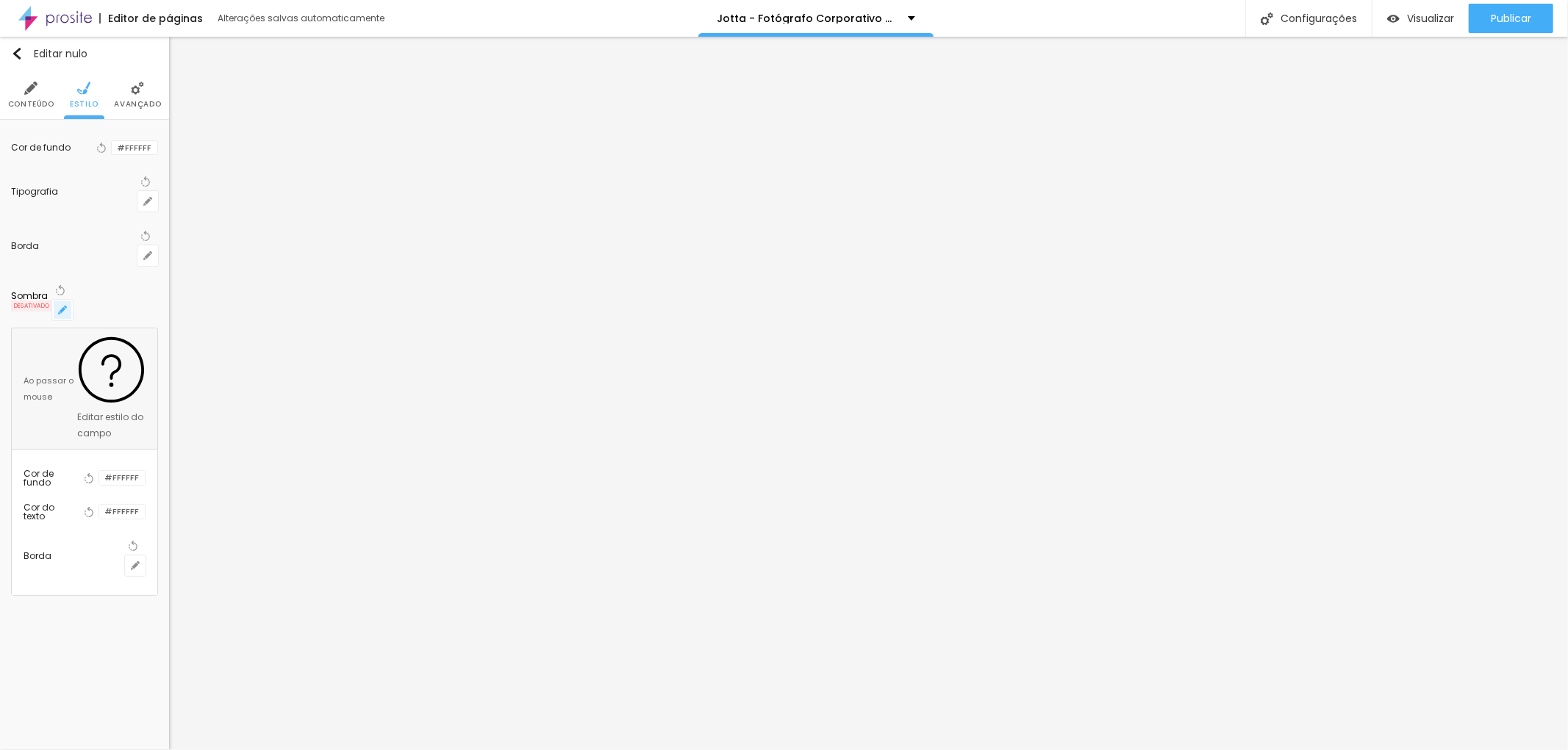
click at [67, 306] on icon "button" at bounding box center [63, 310] width 9 height 9
click at [47, 749] on div at bounding box center [784, 750] width 1568 height 0
click at [48, 143] on font "Cor de fundo" at bounding box center [40, 147] width 59 height 12
click at [134, 144] on input "#FFFFFF" at bounding box center [135, 148] width 46 height 14
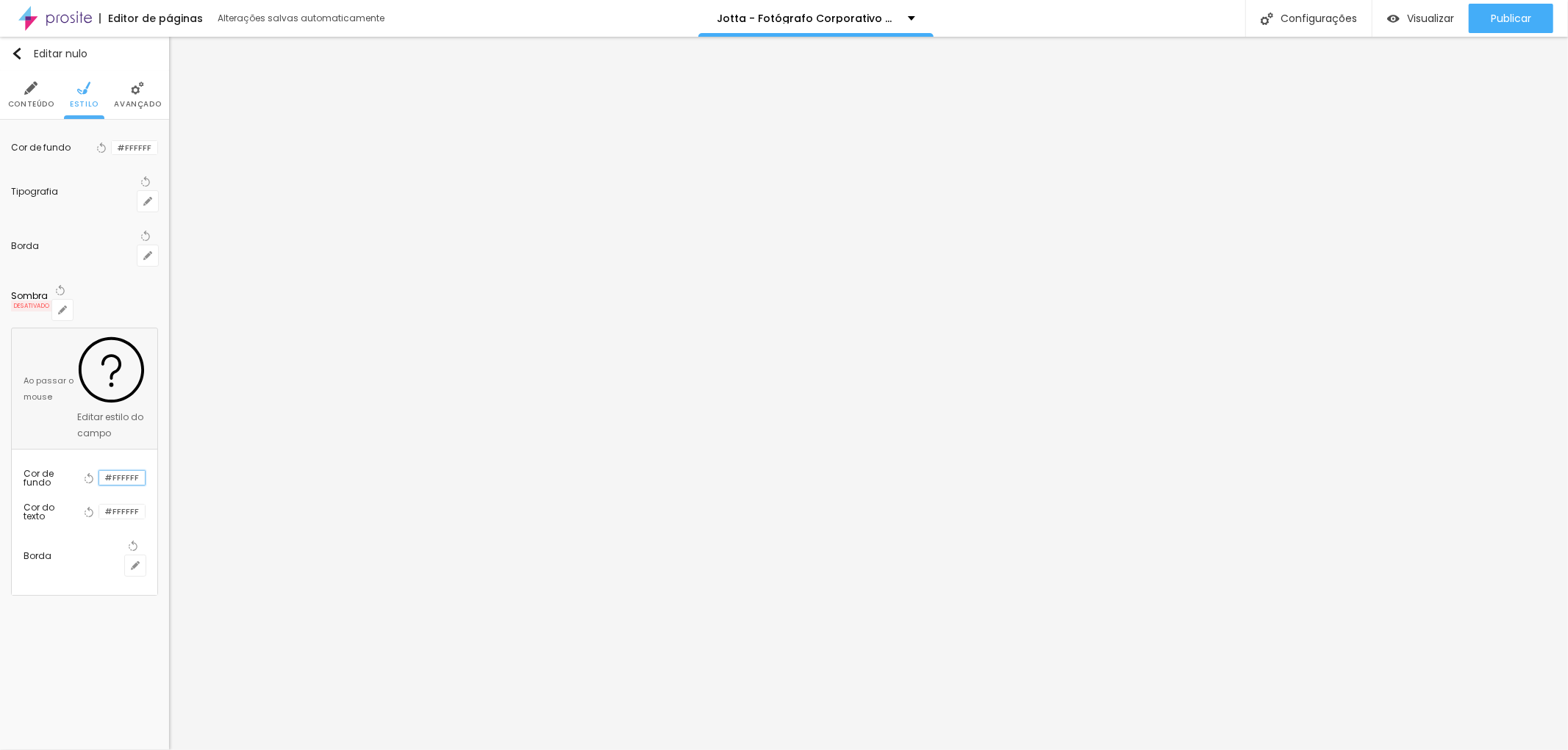
click at [127, 471] on input "#FFFFFF" at bounding box center [122, 478] width 46 height 14
click at [140, 561] on icon "button" at bounding box center [136, 566] width 9 height 9
click at [149, 749] on div at bounding box center [784, 750] width 1568 height 0
click at [67, 306] on icon "button" at bounding box center [63, 310] width 9 height 9
click at [146, 749] on div at bounding box center [784, 750] width 1568 height 0
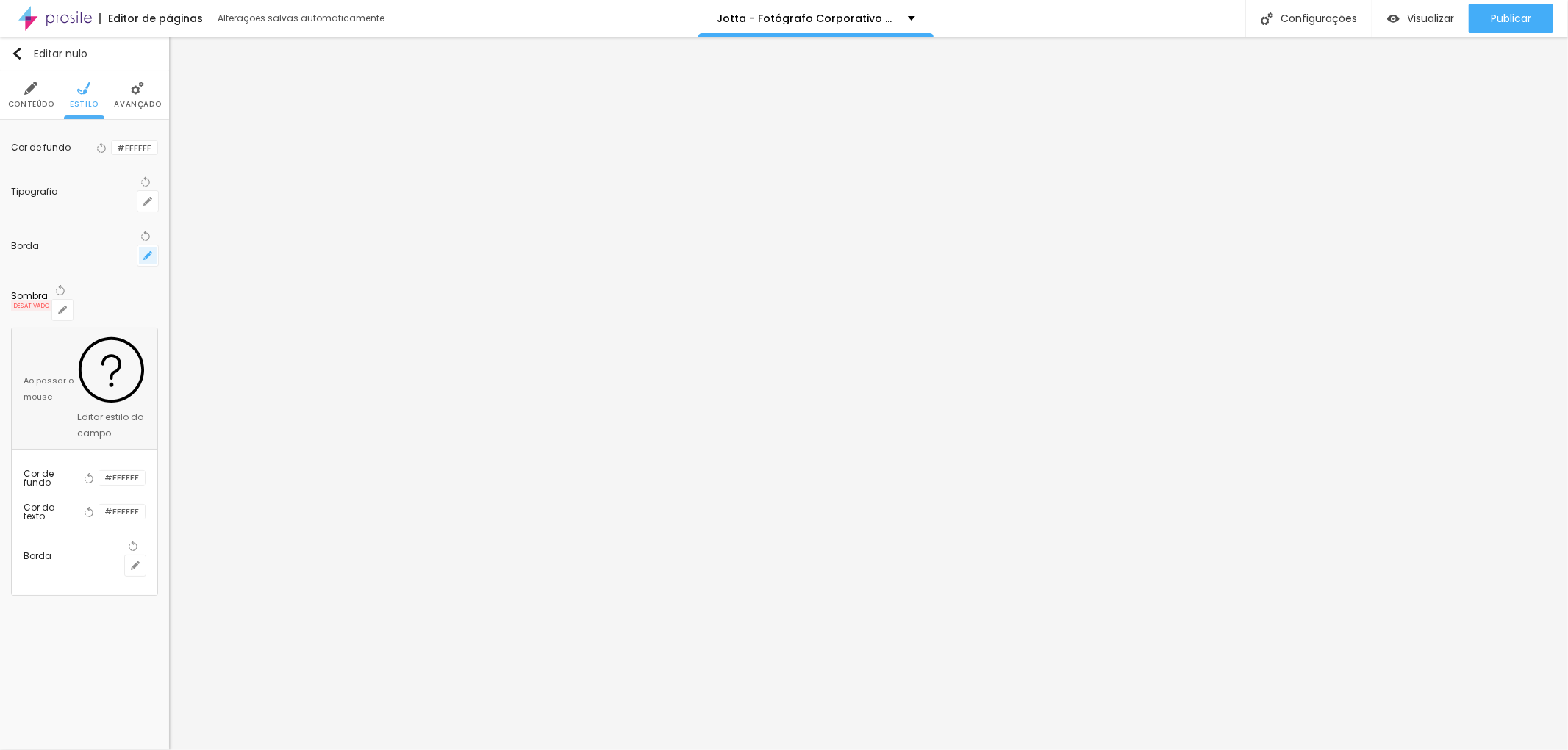
click at [147, 253] on icon "button" at bounding box center [148, 256] width 6 height 6
click at [151, 749] on div at bounding box center [784, 750] width 1568 height 0
click at [150, 197] on icon "button" at bounding box center [148, 201] width 9 height 9
click at [39, 749] on div at bounding box center [784, 750] width 1568 height 0
click at [37, 98] on li "Conteúdo" at bounding box center [31, 95] width 47 height 49
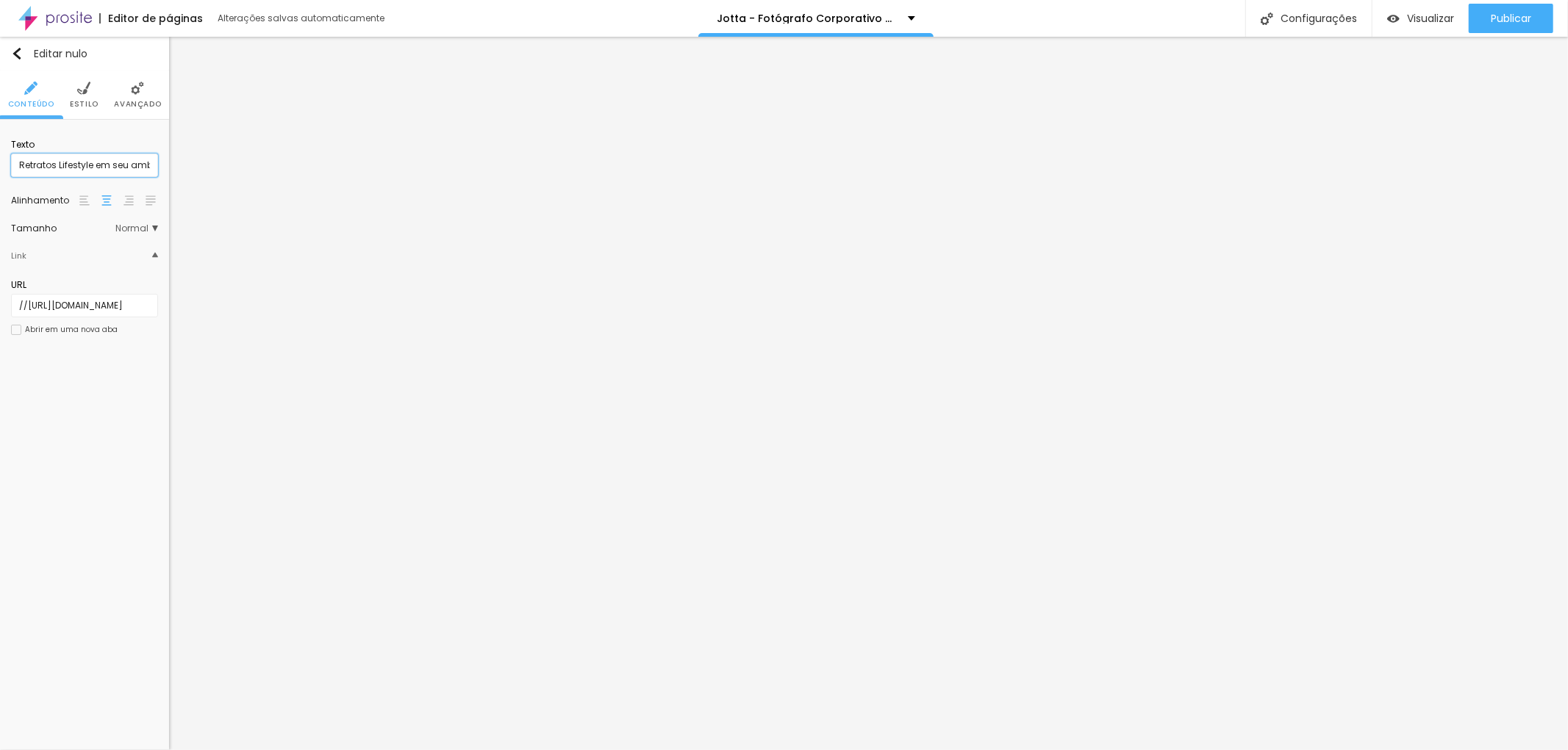
click at [64, 166] on input "Retratos Lifestyle em seu ambiente de trabalho" at bounding box center [84, 165] width 147 height 24
click at [119, 387] on div "Editar nulo Conteúdo Estilo Avançado Texto Retratos Lifestyle em seu ambiente d…" at bounding box center [85, 393] width 169 height 713
drag, startPoint x: 78, startPoint y: 303, endPoint x: 143, endPoint y: 303, distance: 65.0
click at [143, 303] on input "//[URL][DOMAIN_NAME]" at bounding box center [84, 306] width 147 height 24
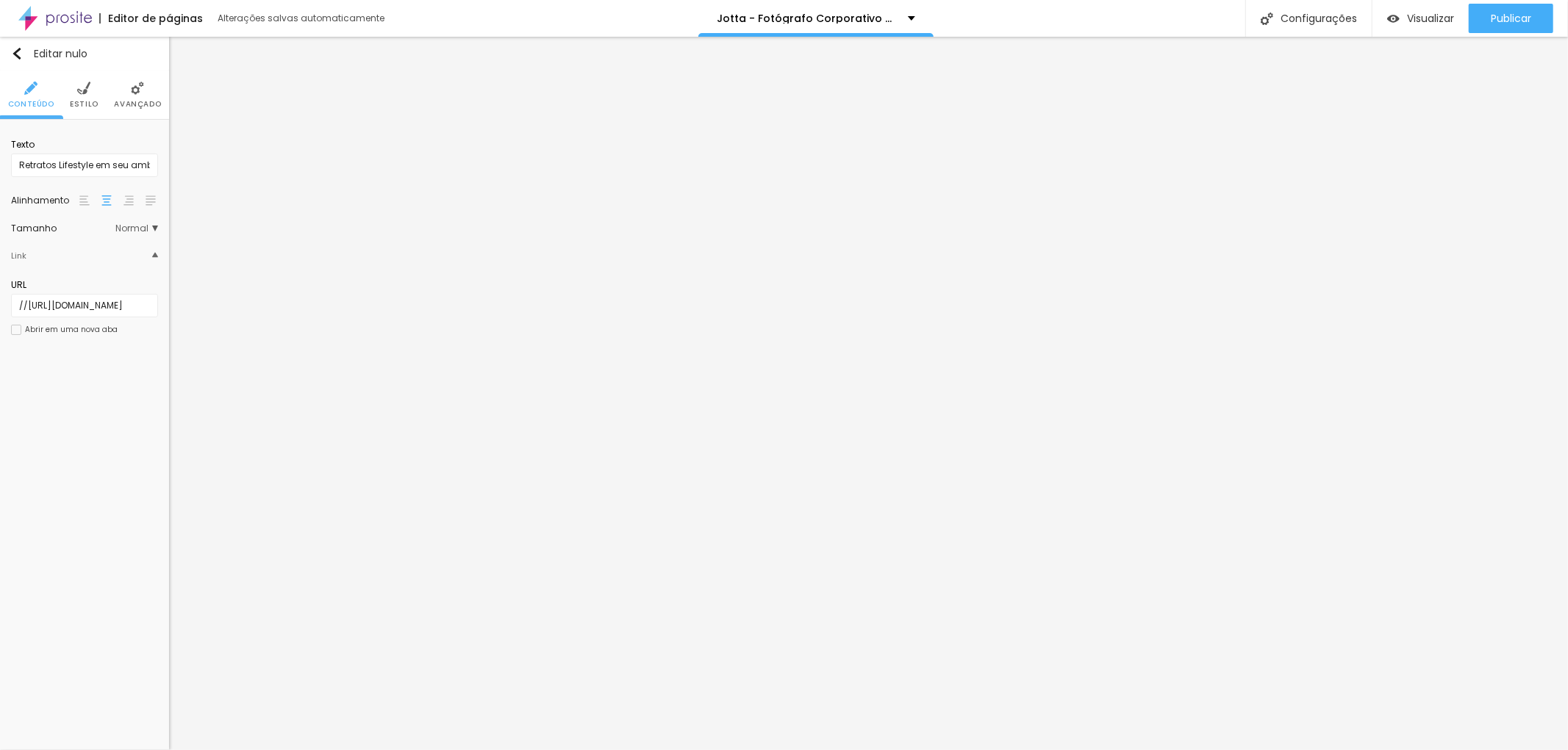
click at [121, 422] on div "Editar nulo Conteúdo Estilo Avançado Texto Retratos Lifestyle em seu ambiente d…" at bounding box center [85, 393] width 169 height 713
click at [1512, 4] on div "Publicar" at bounding box center [1511, 18] width 40 height 30
click at [129, 91] on li "Avançado" at bounding box center [122, 95] width 47 height 49
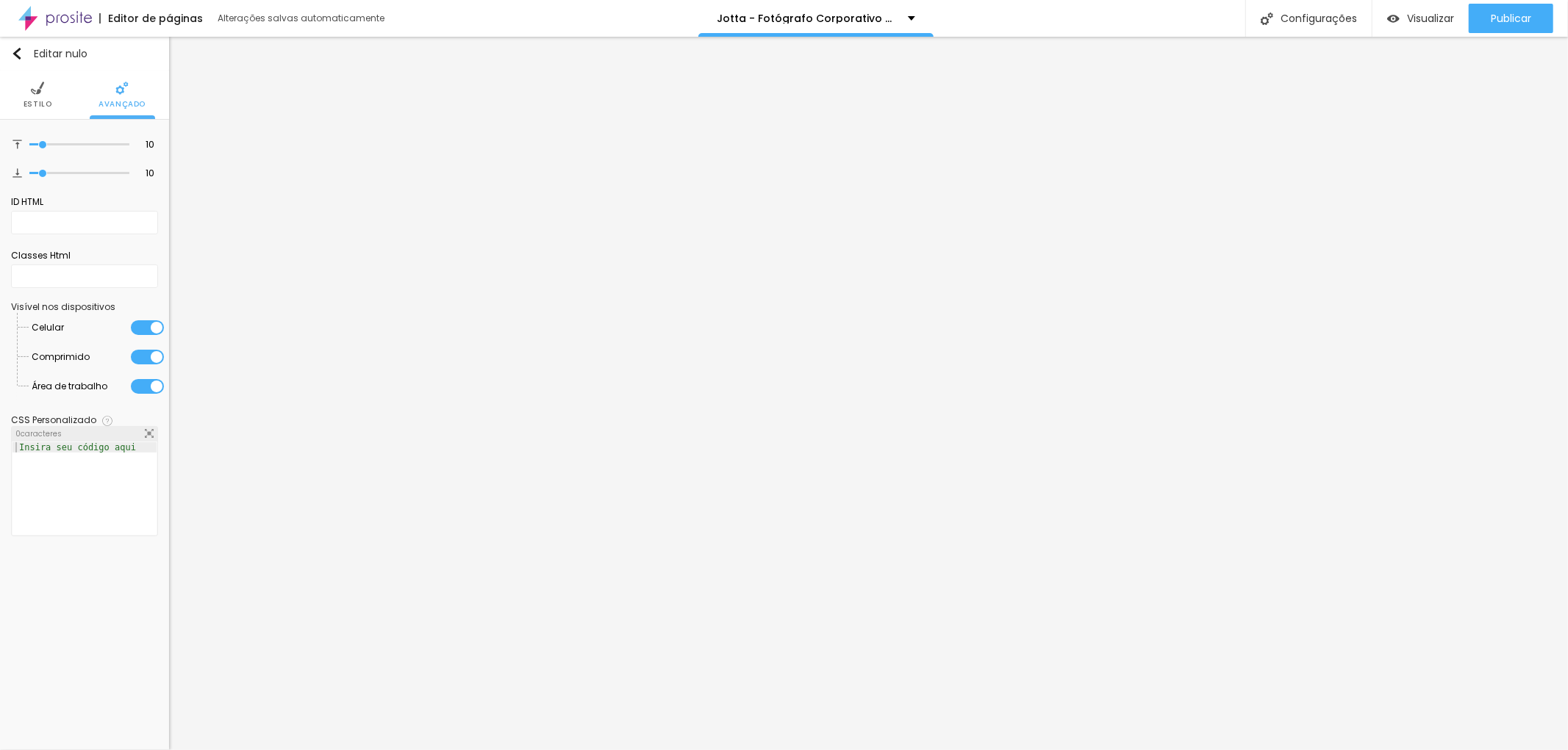
click at [42, 101] on font "Estilo" at bounding box center [38, 104] width 29 height 11
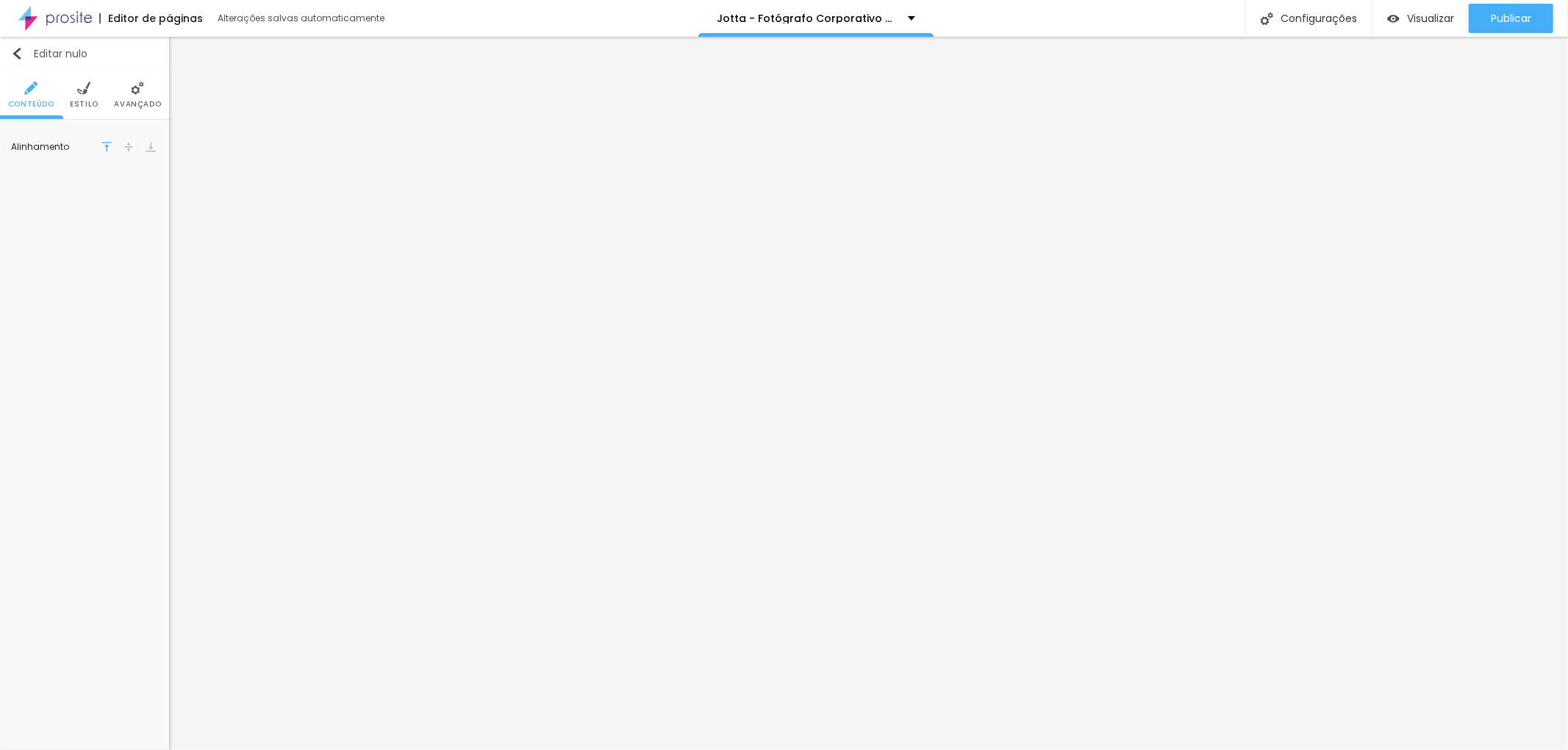
click at [18, 51] on img "button" at bounding box center [16, 53] width 11 height 11
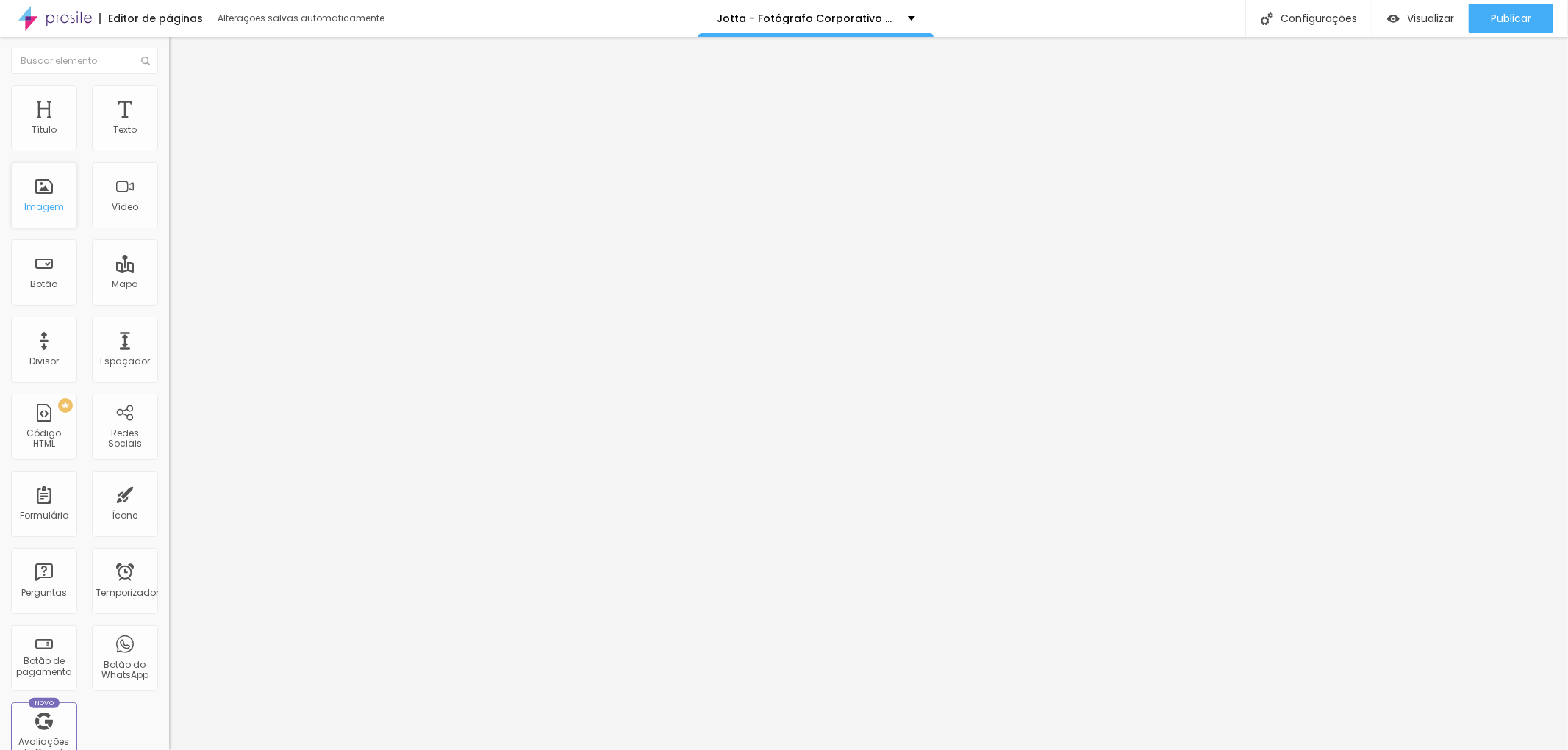
click at [45, 195] on div "Imagem" at bounding box center [43, 195] width 66 height 66
click at [48, 200] on font "Imagem" at bounding box center [44, 207] width 40 height 12
click at [40, 193] on div "Imagem" at bounding box center [43, 195] width 66 height 66
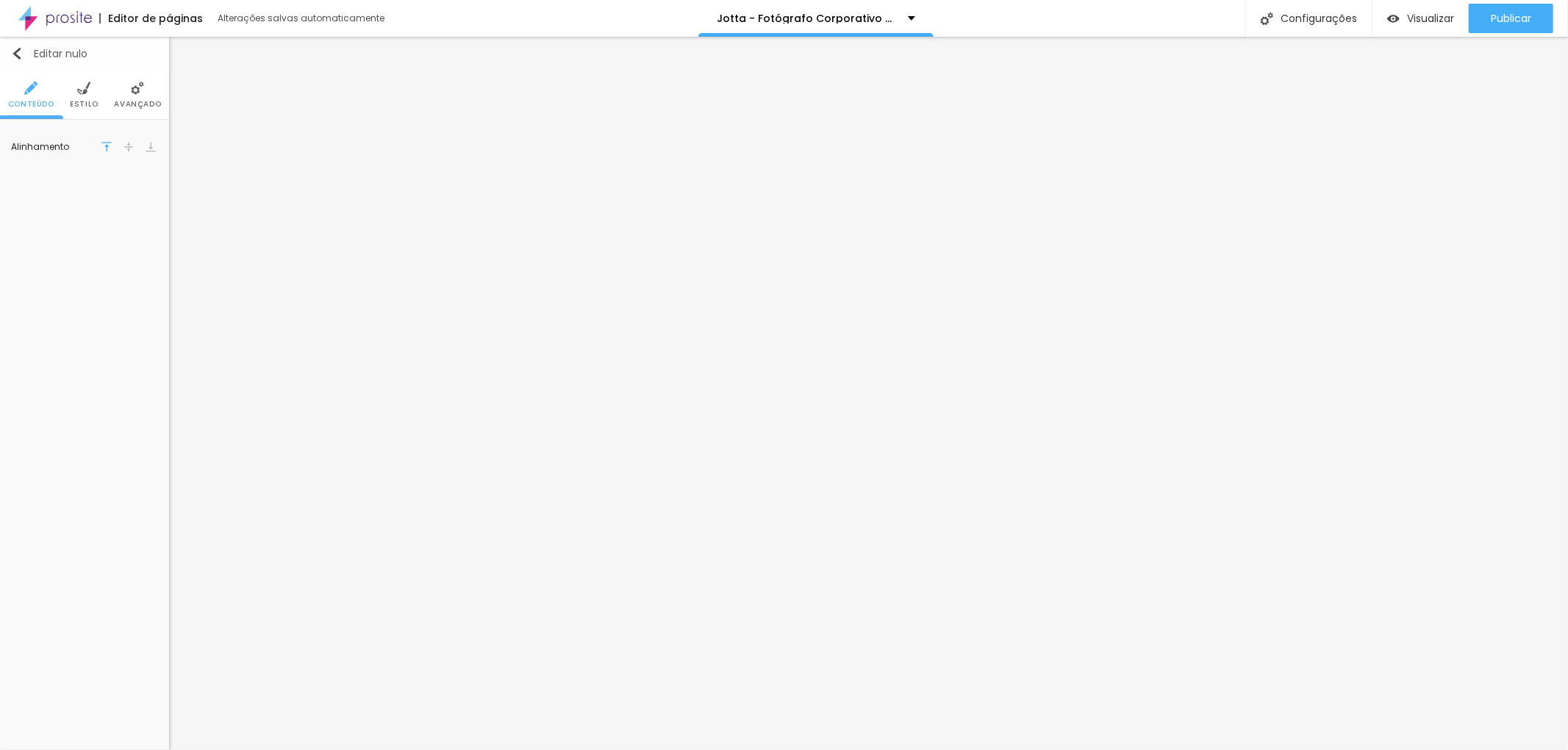
click at [19, 41] on button "Editar nulo" at bounding box center [85, 53] width 169 height 34
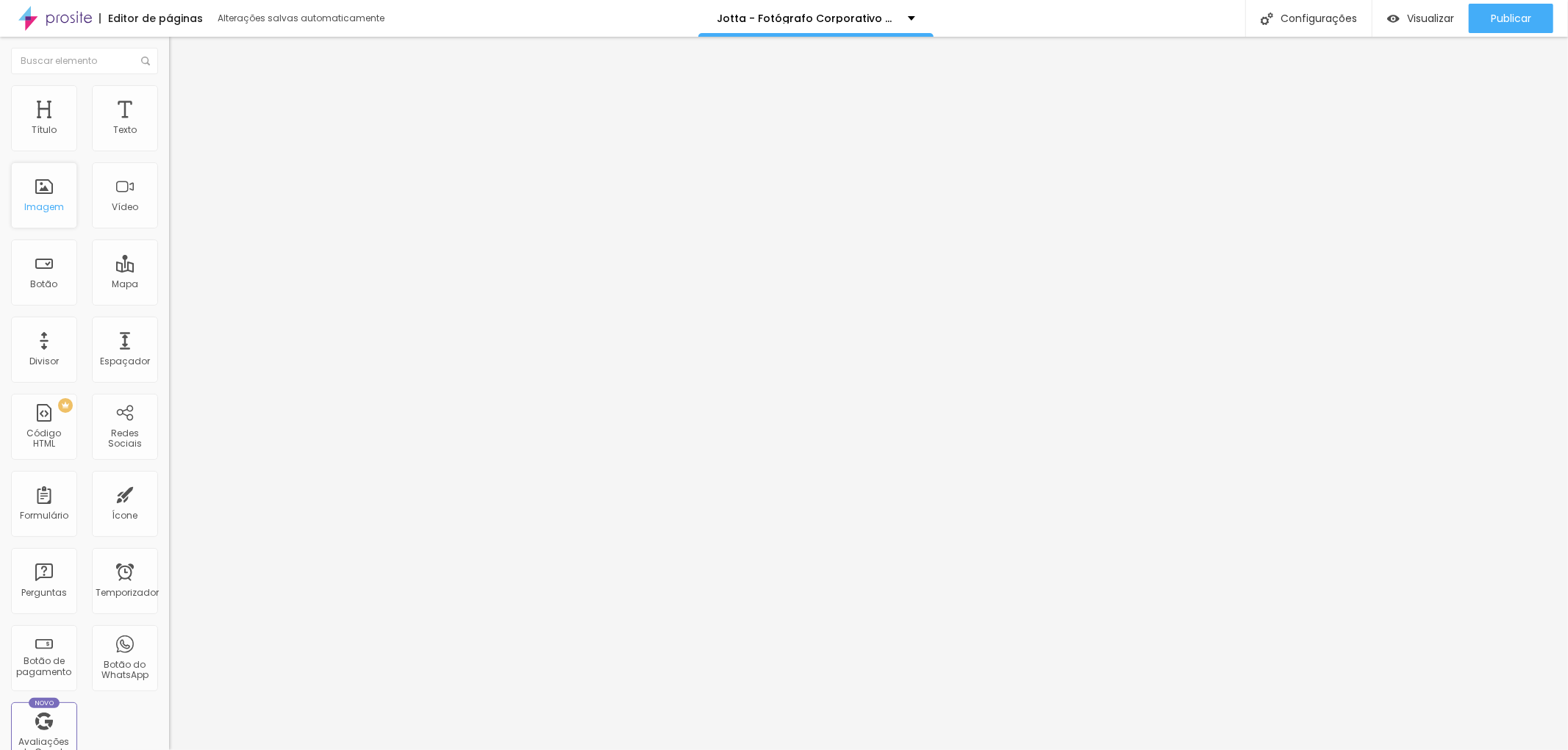
click at [52, 204] on font "Imagem" at bounding box center [44, 207] width 40 height 12
click at [44, 215] on div "Imagem" at bounding box center [43, 195] width 66 height 66
click at [50, 198] on div "Imagem" at bounding box center [43, 195] width 66 height 66
click at [56, 200] on font "Imagem" at bounding box center [44, 207] width 40 height 12
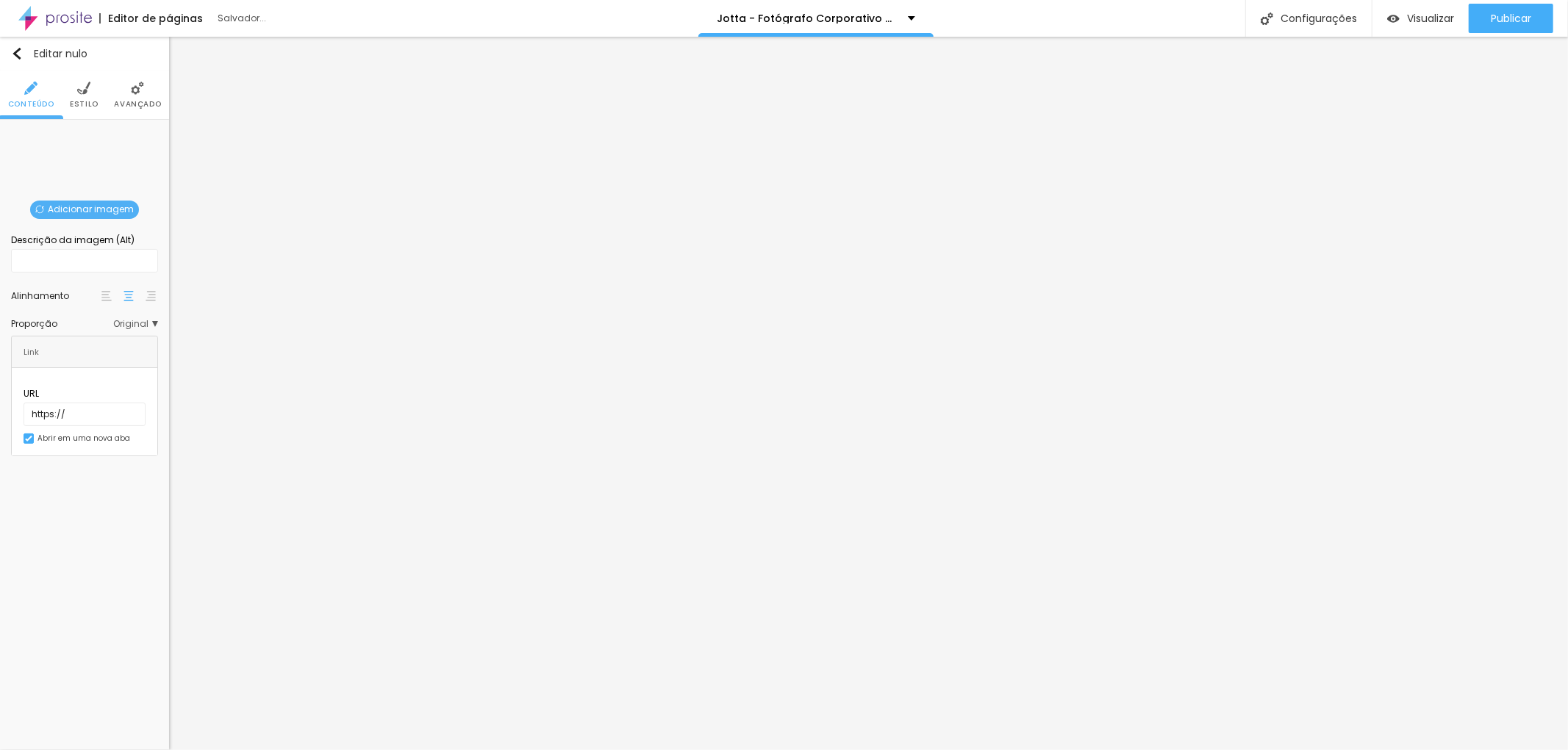
click at [79, 210] on font "Adicionar imagem" at bounding box center [91, 209] width 86 height 12
click at [141, 209] on img at bounding box center [143, 210] width 9 height 9
